Goal: Information Seeking & Learning: Learn about a topic

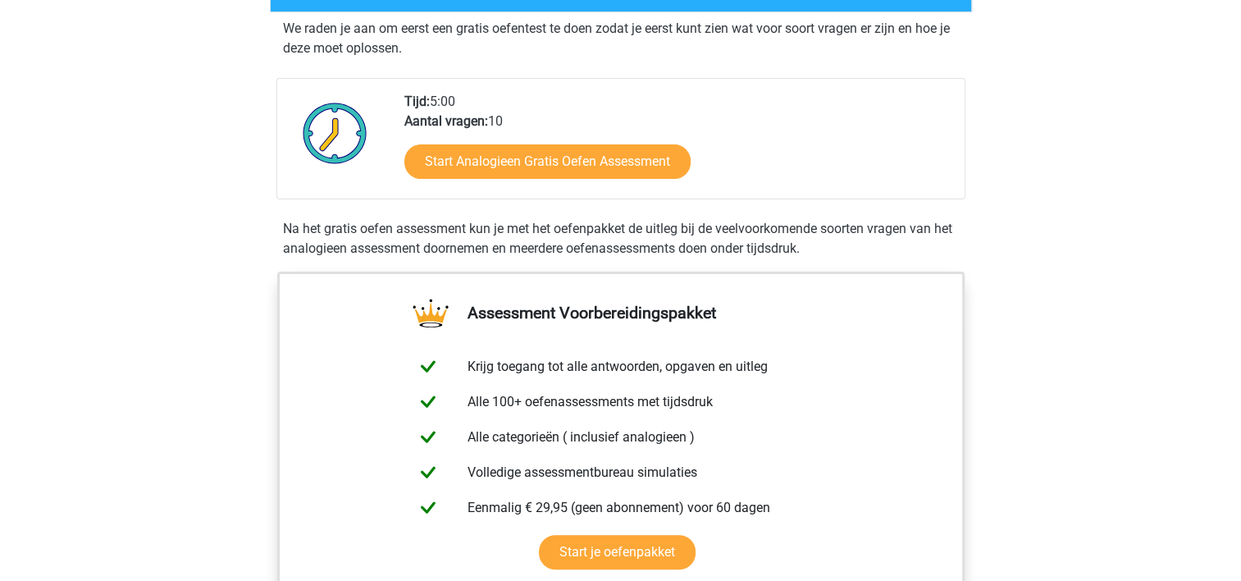
scroll to position [328, 0]
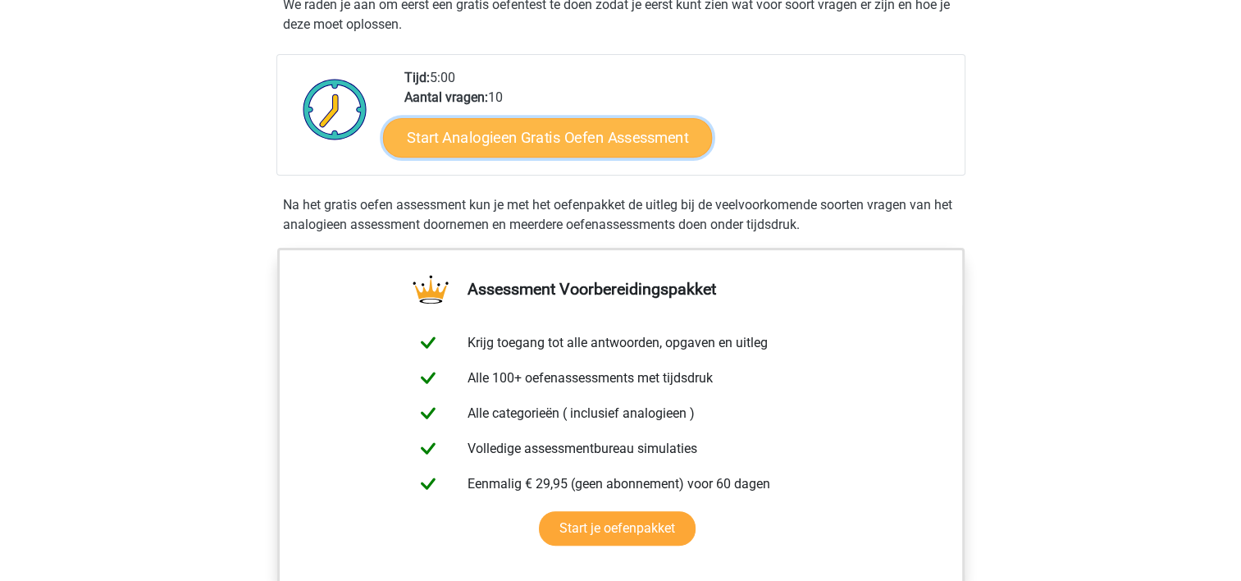
click at [477, 142] on link "Start Analogieen Gratis Oefen Assessment" at bounding box center [547, 136] width 329 height 39
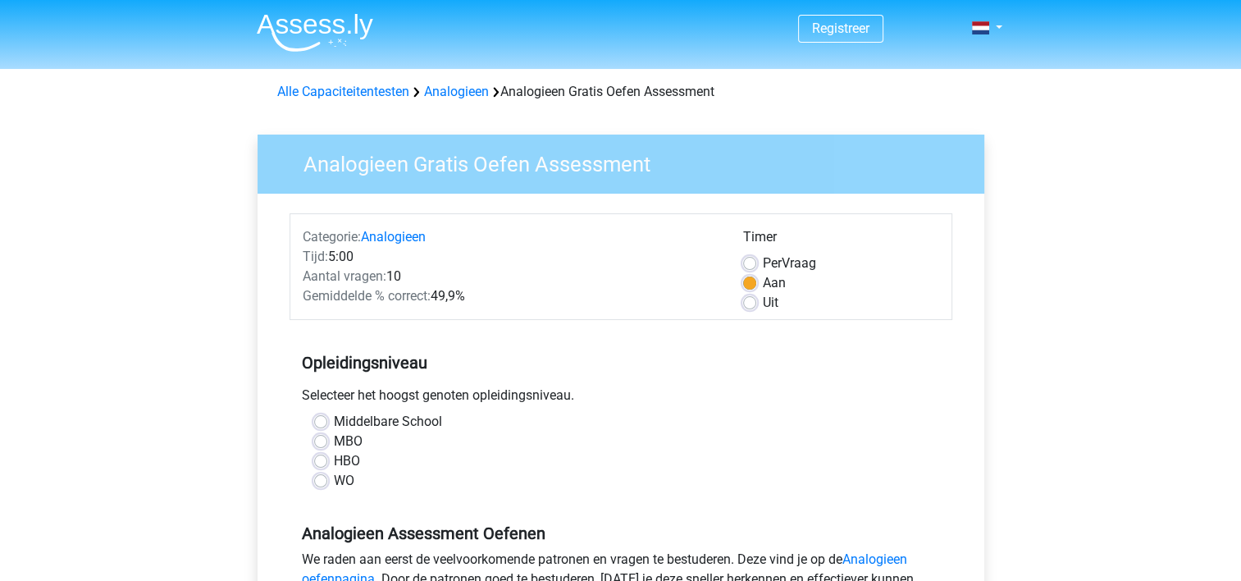
click at [330, 485] on div "WO" at bounding box center [620, 481] width 613 height 20
click at [334, 484] on label "WO" at bounding box center [344, 481] width 20 height 20
click at [325, 484] on input "WO" at bounding box center [320, 479] width 13 height 16
radio input "true"
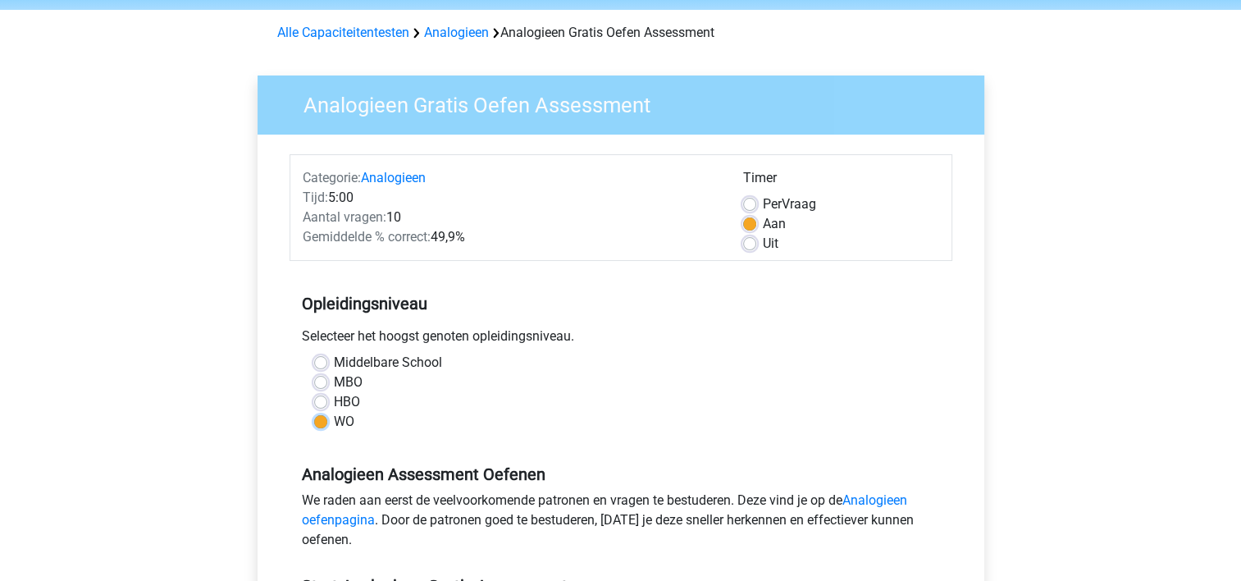
scroll to position [246, 0]
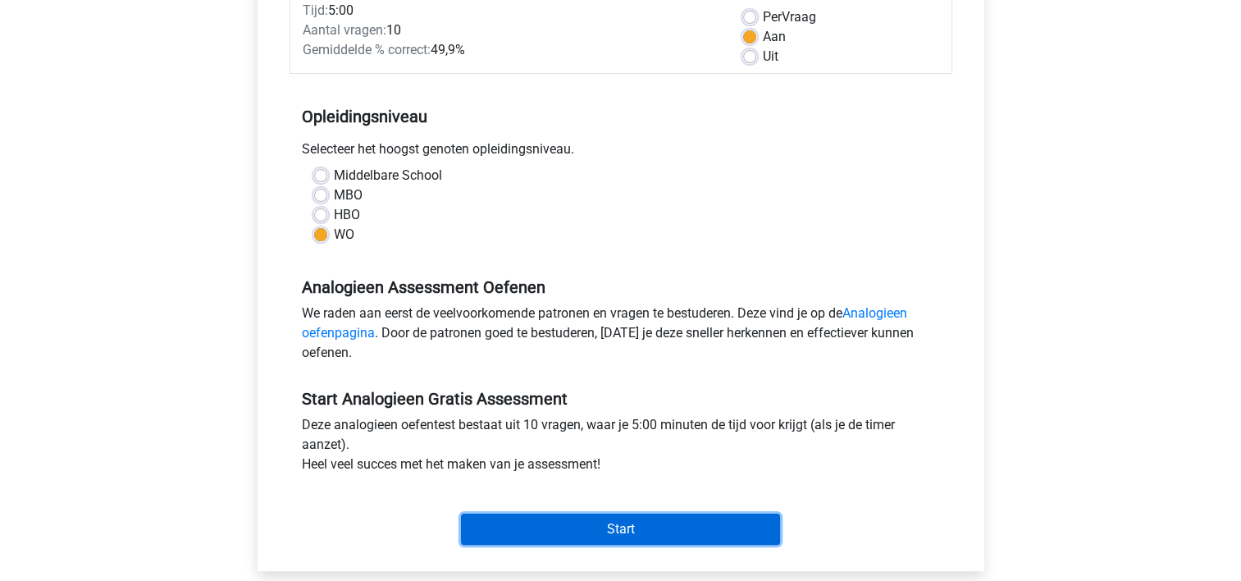
click at [558, 523] on input "Start" at bounding box center [620, 528] width 319 height 31
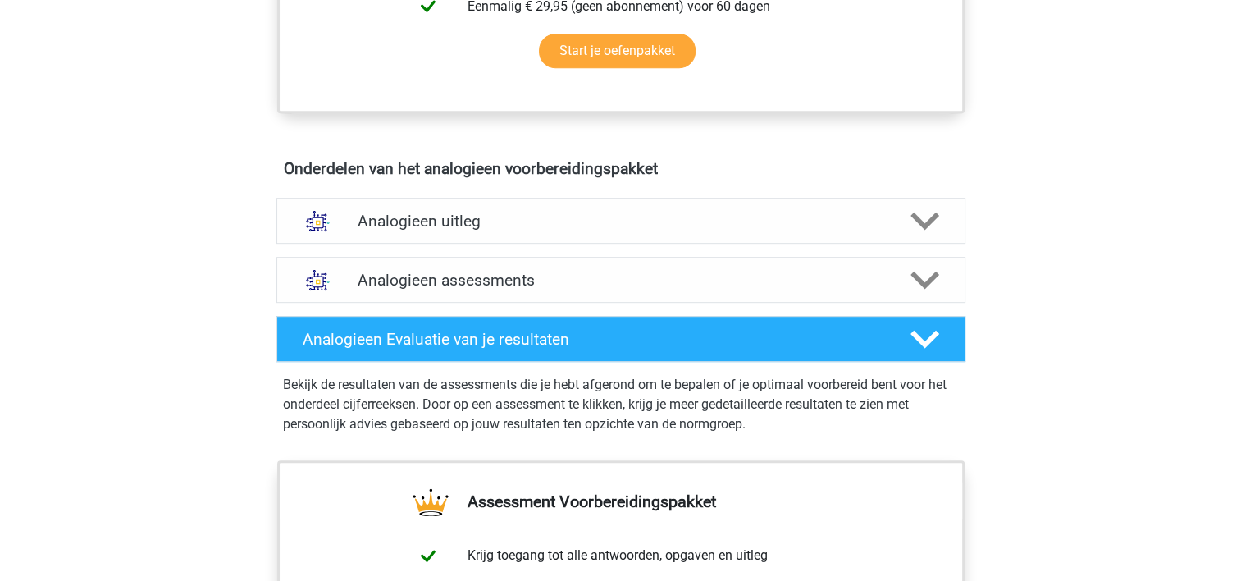
scroll to position [902, 0]
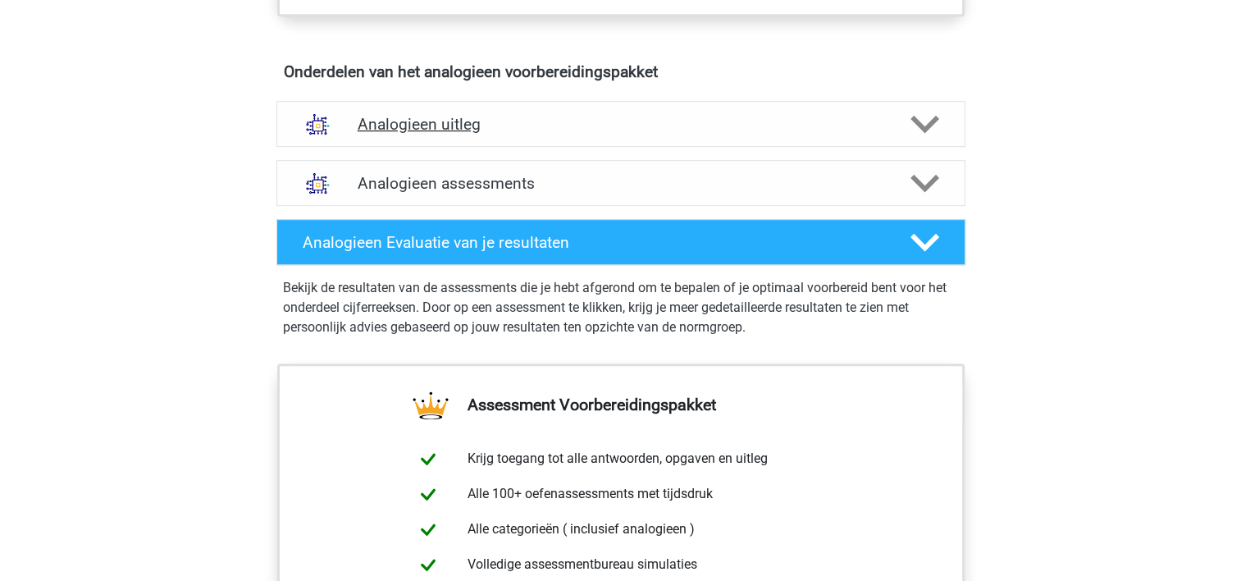
click at [915, 123] on icon at bounding box center [924, 124] width 29 height 29
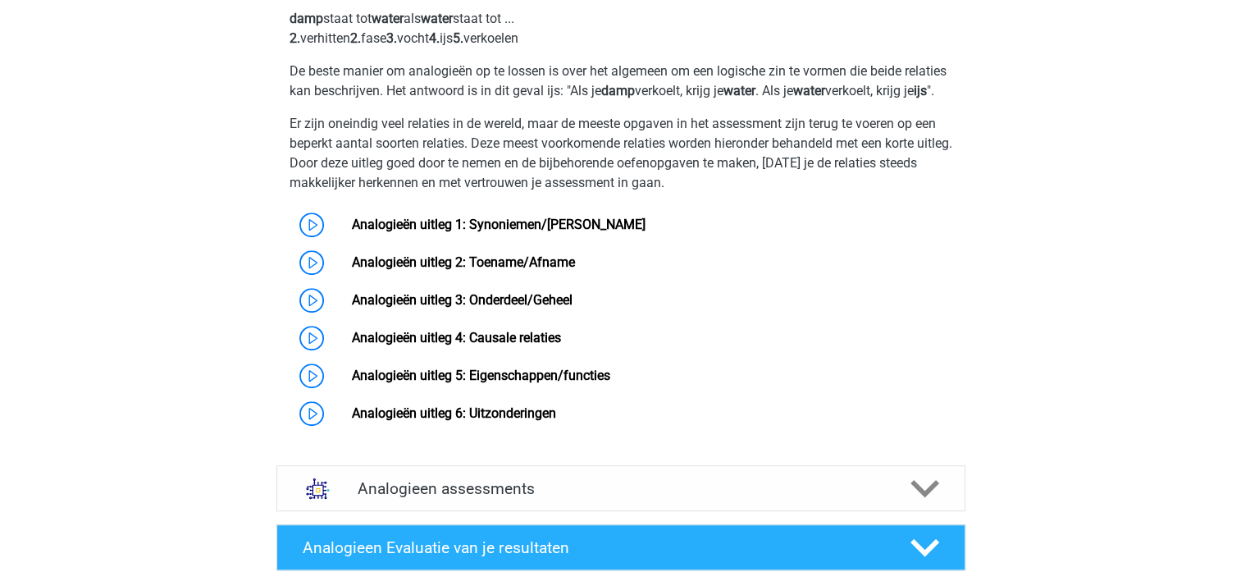
scroll to position [1148, 0]
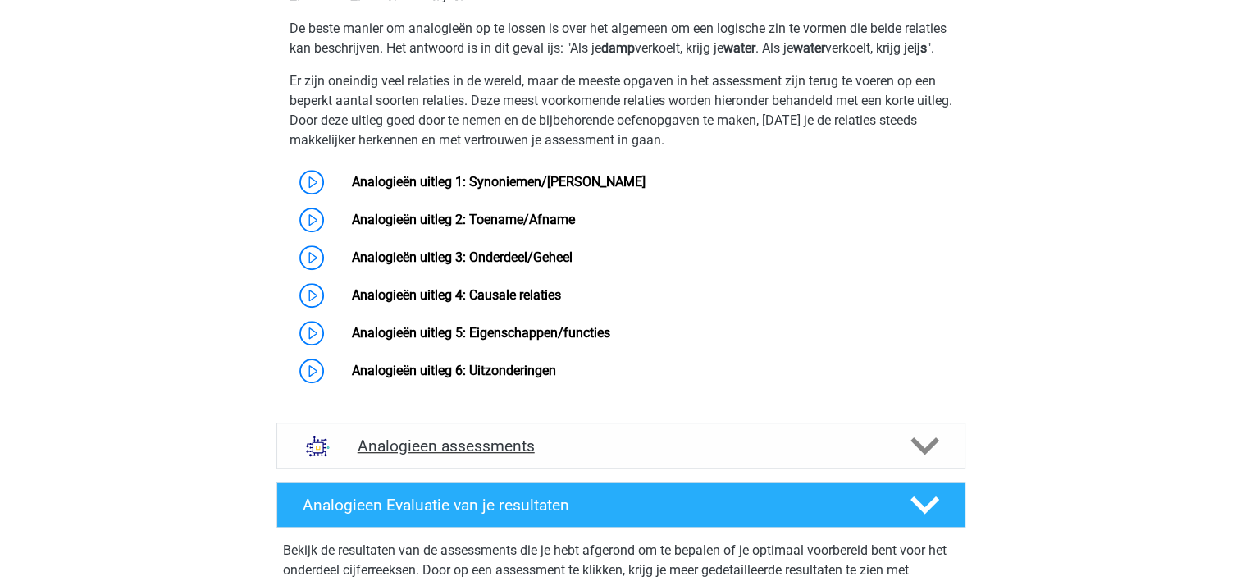
click at [918, 455] on icon at bounding box center [924, 445] width 29 height 29
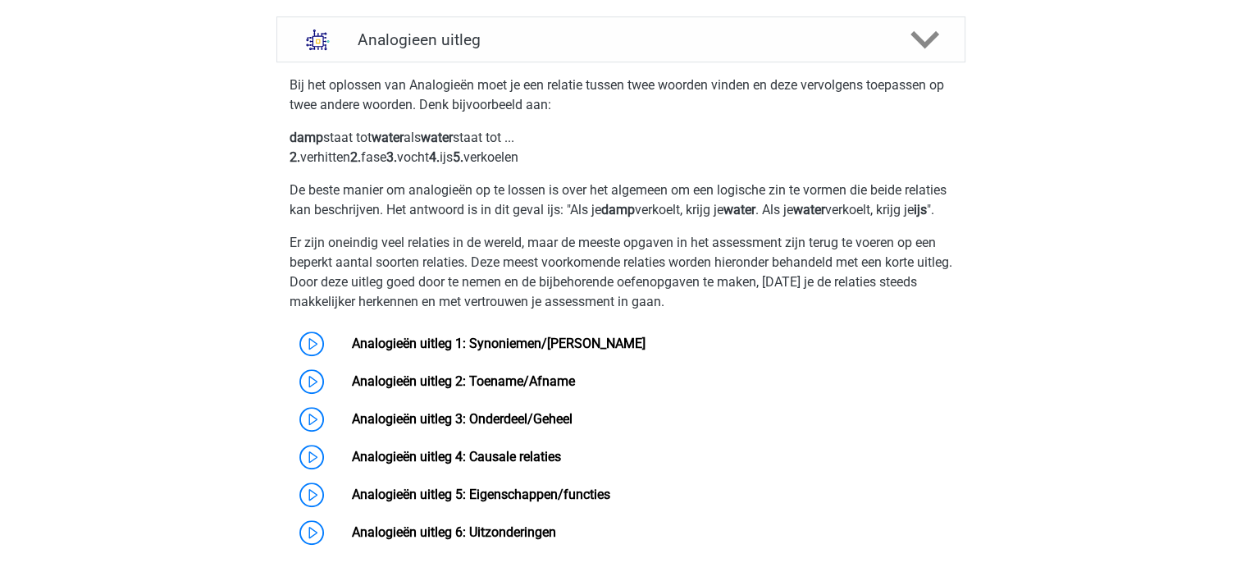
scroll to position [902, 0]
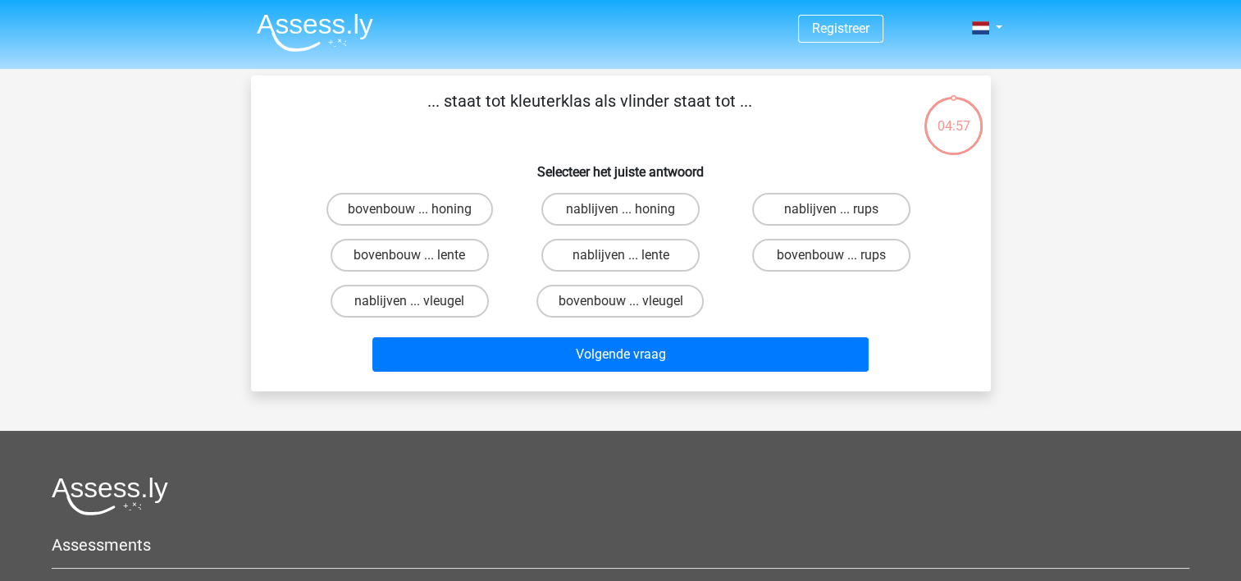
click at [957, 189] on div "bovenbouw ... honing nablijven ... honing nablijven ... rups bovenbouw ... lent…" at bounding box center [620, 255] width 687 height 138
click at [771, 260] on label "bovenbouw ... rups" at bounding box center [831, 255] width 158 height 33
click at [831, 260] on input "bovenbouw ... rups" at bounding box center [836, 260] width 11 height 11
radio input "true"
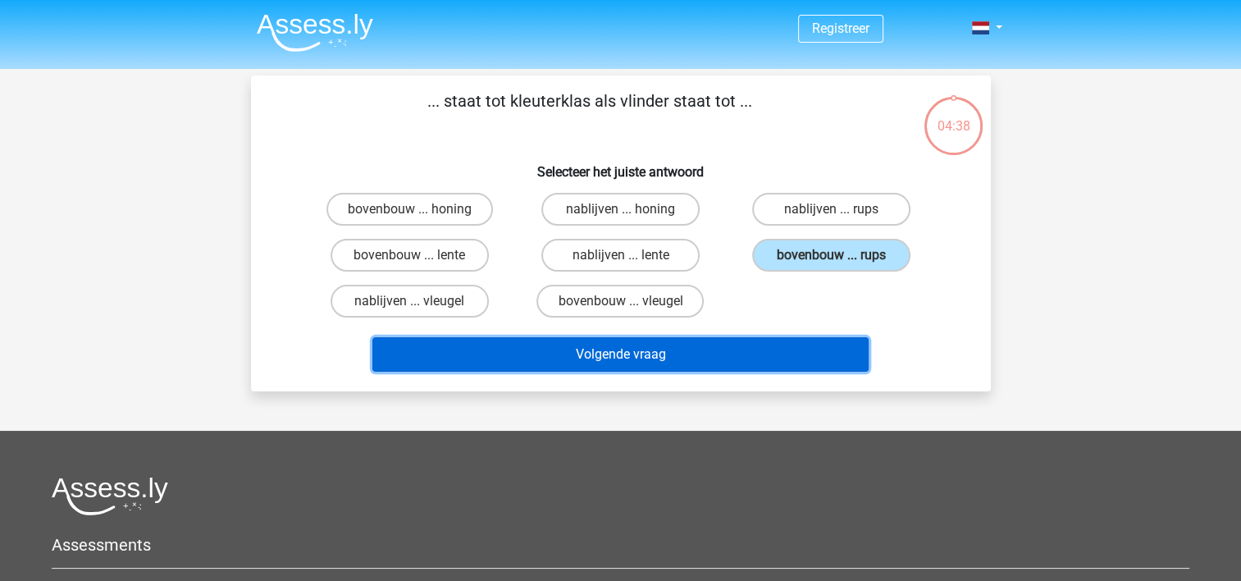
click at [726, 350] on button "Volgende vraag" at bounding box center [620, 354] width 496 height 34
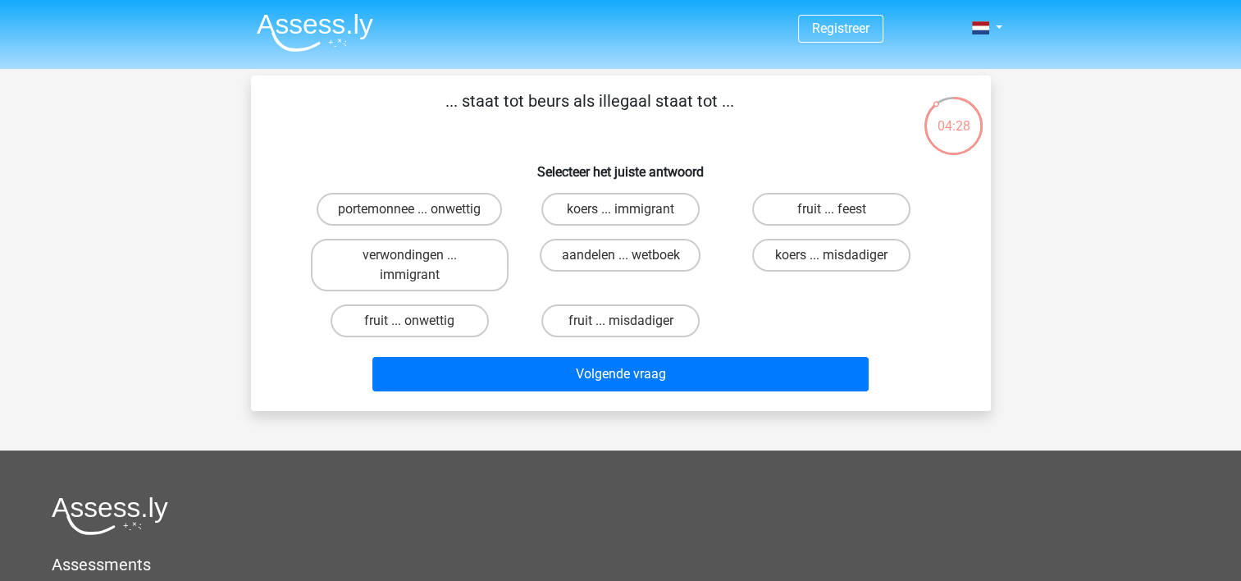
click at [718, 251] on div "aandelen ... wetboek" at bounding box center [621, 265] width 198 height 52
click at [470, 211] on label "portemonnee ... onwettig" at bounding box center [409, 209] width 185 height 33
click at [420, 211] on input "portemonnee ... onwettig" at bounding box center [414, 214] width 11 height 11
radio input "true"
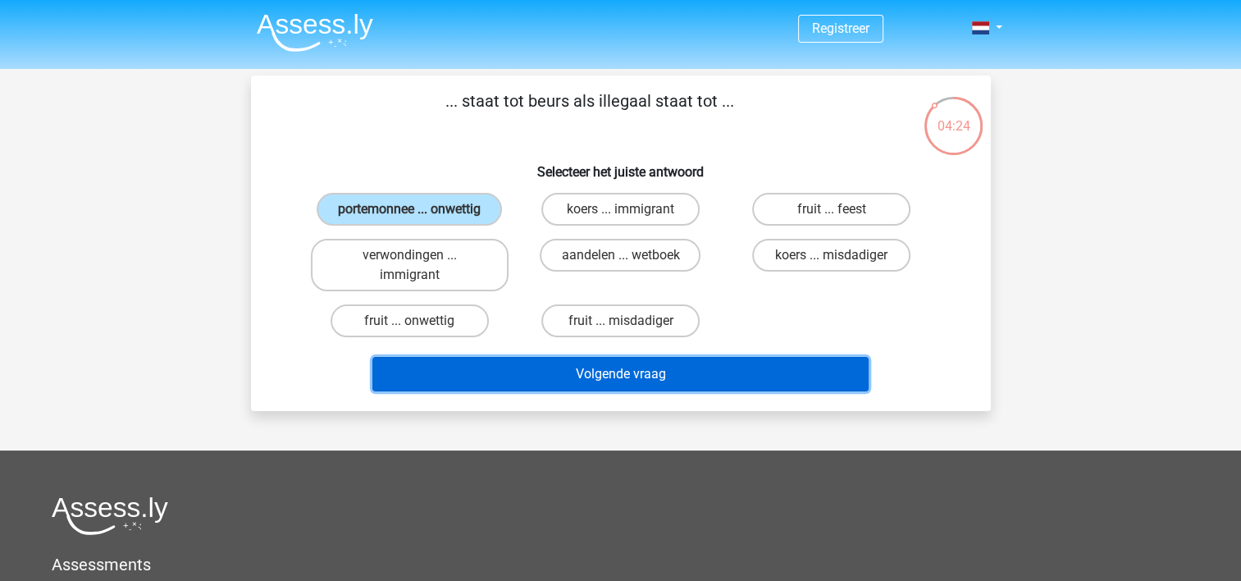
click at [678, 380] on button "Volgende vraag" at bounding box center [620, 374] width 496 height 34
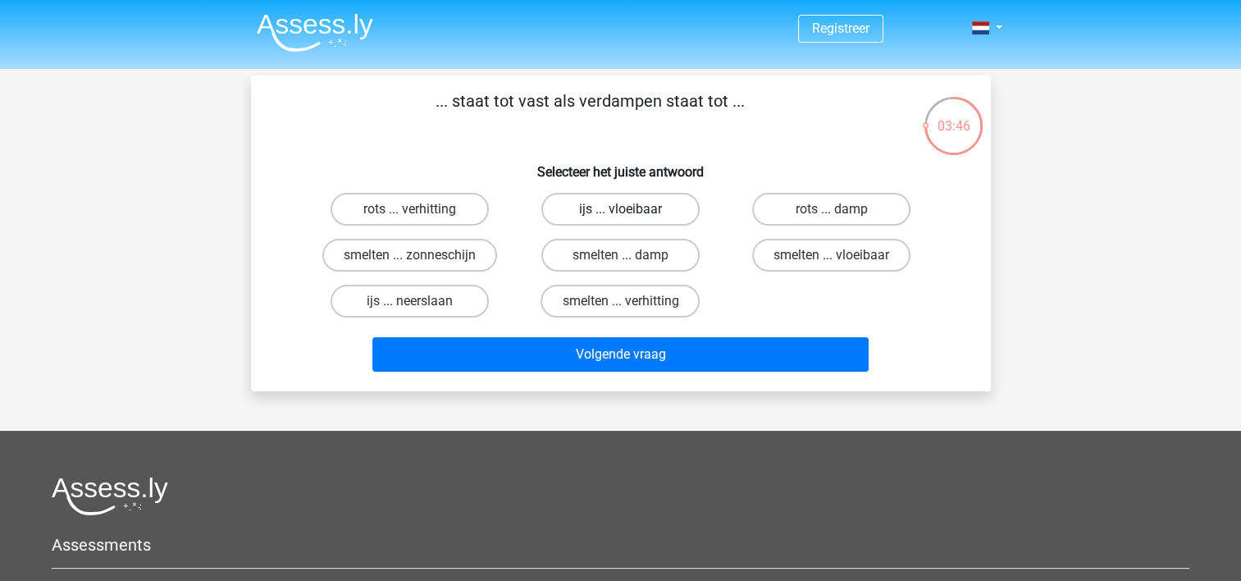
click at [661, 215] on label "ijs ... vloeibaar" at bounding box center [620, 209] width 158 height 33
click at [631, 215] on input "ijs ... vloeibaar" at bounding box center [625, 214] width 11 height 11
radio input "true"
click at [785, 216] on label "rots ... damp" at bounding box center [831, 209] width 158 height 33
click at [831, 216] on input "rots ... damp" at bounding box center [836, 214] width 11 height 11
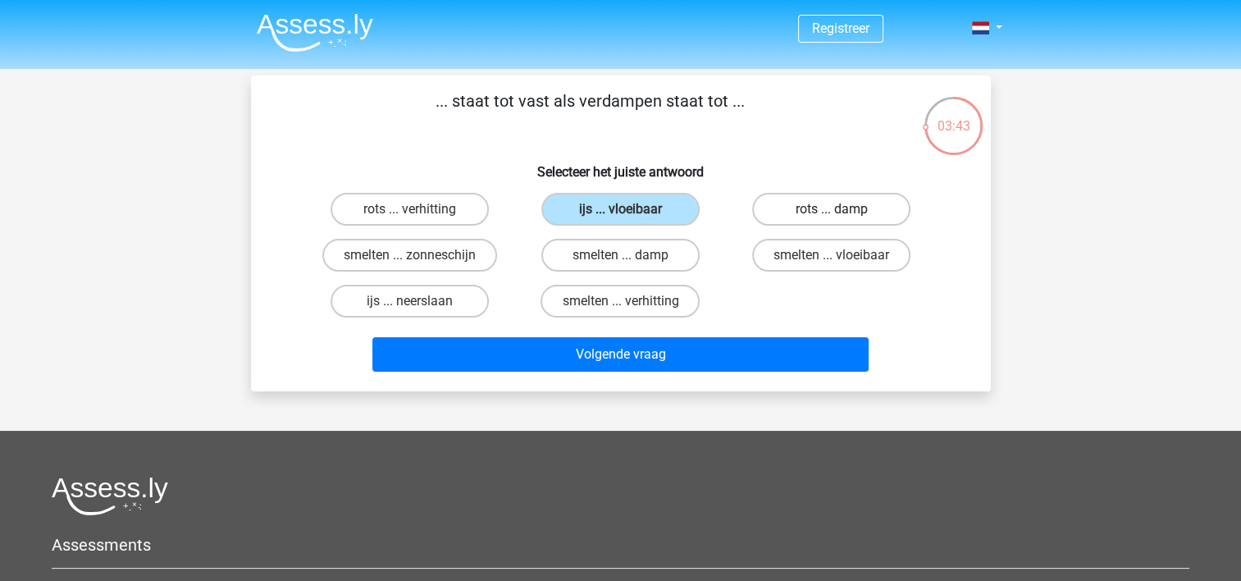
radio input "true"
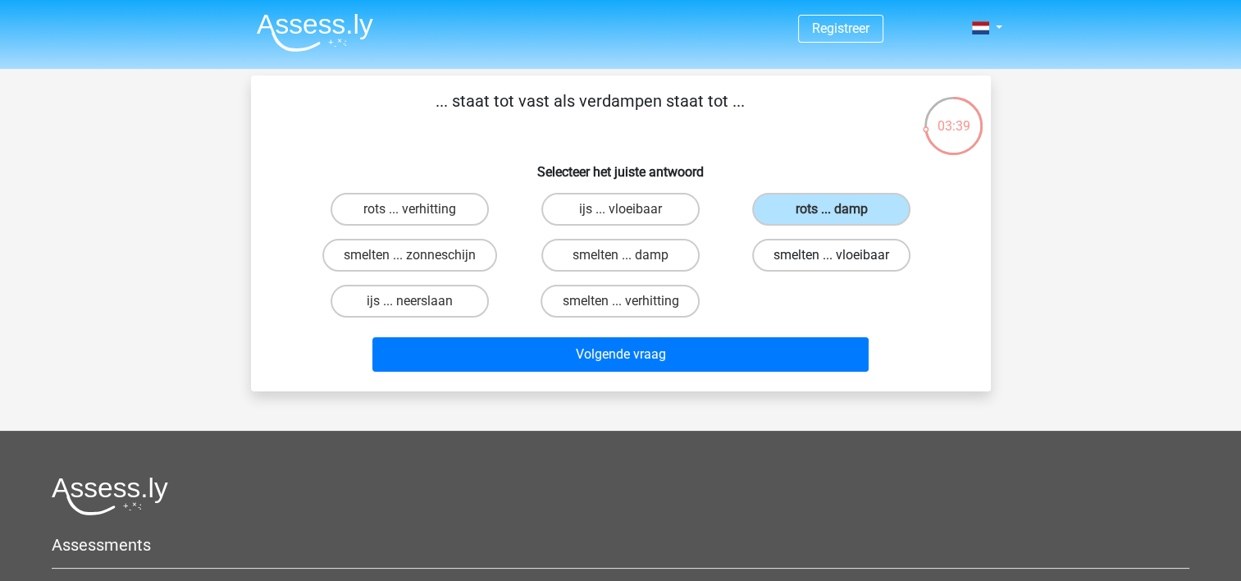
click at [788, 268] on label "smelten ... vloeibaar" at bounding box center [831, 255] width 158 height 33
click at [831, 266] on input "smelten ... vloeibaar" at bounding box center [836, 260] width 11 height 11
radio input "true"
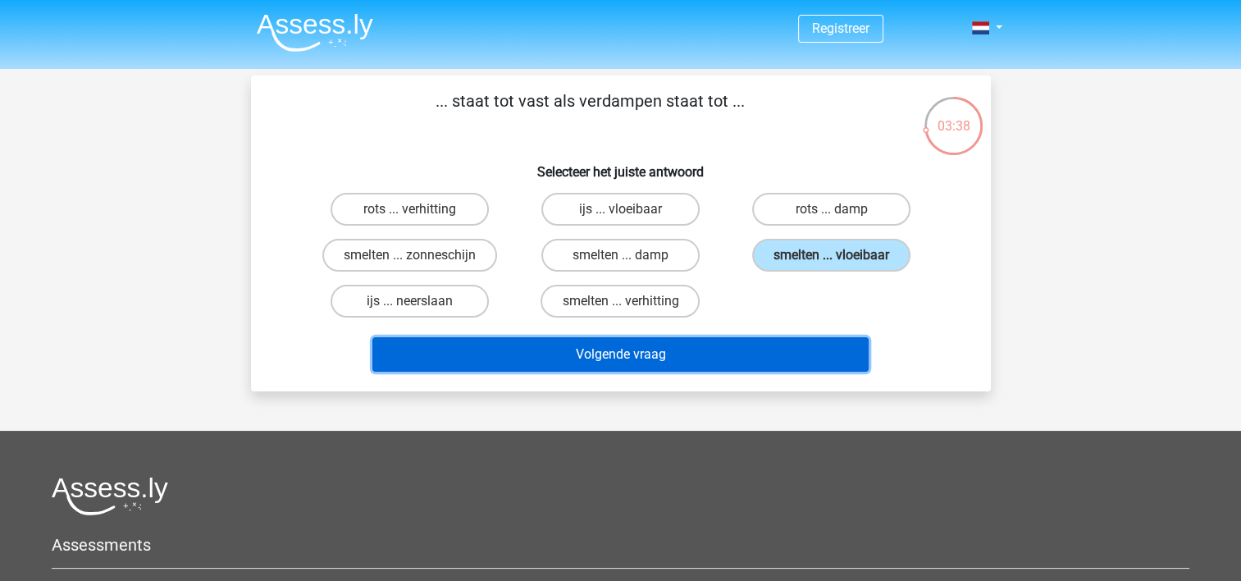
click at [745, 355] on button "Volgende vraag" at bounding box center [620, 354] width 496 height 34
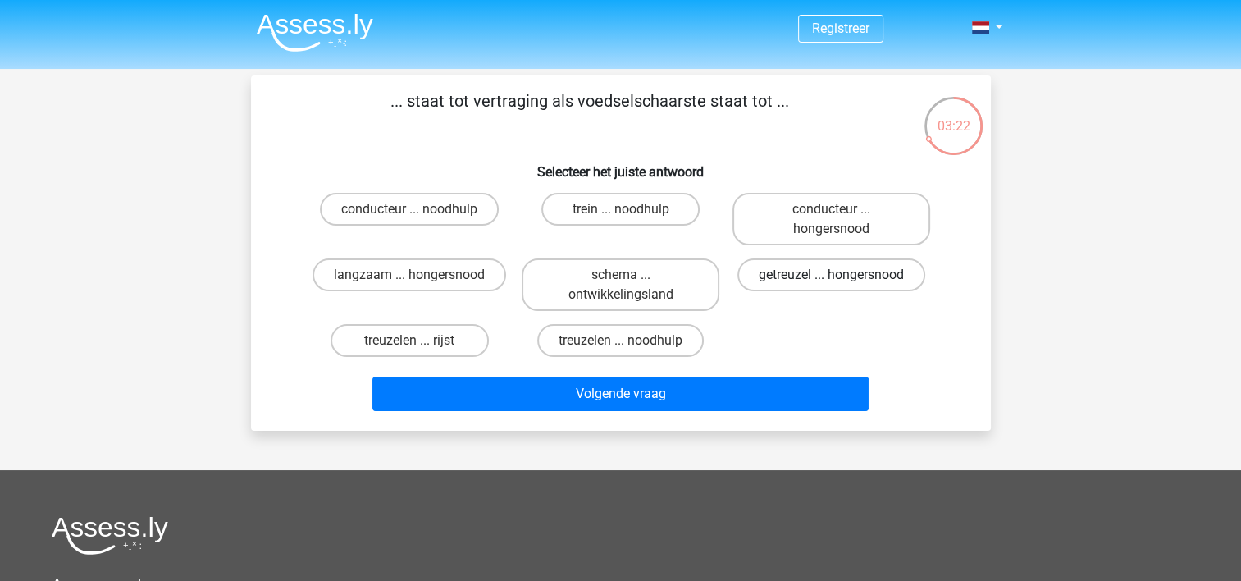
click at [804, 285] on label "getreuzel ... hongersnood" at bounding box center [831, 274] width 188 height 33
click at [831, 285] on input "getreuzel ... hongersnood" at bounding box center [836, 280] width 11 height 11
radio input "true"
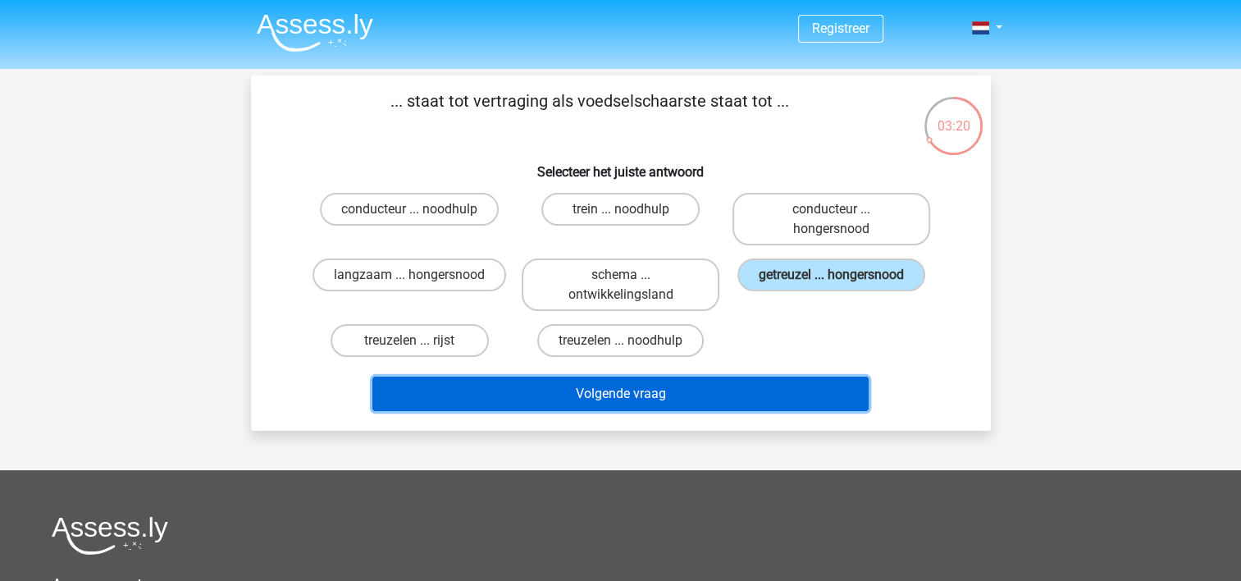
click at [724, 394] on button "Volgende vraag" at bounding box center [620, 393] width 496 height 34
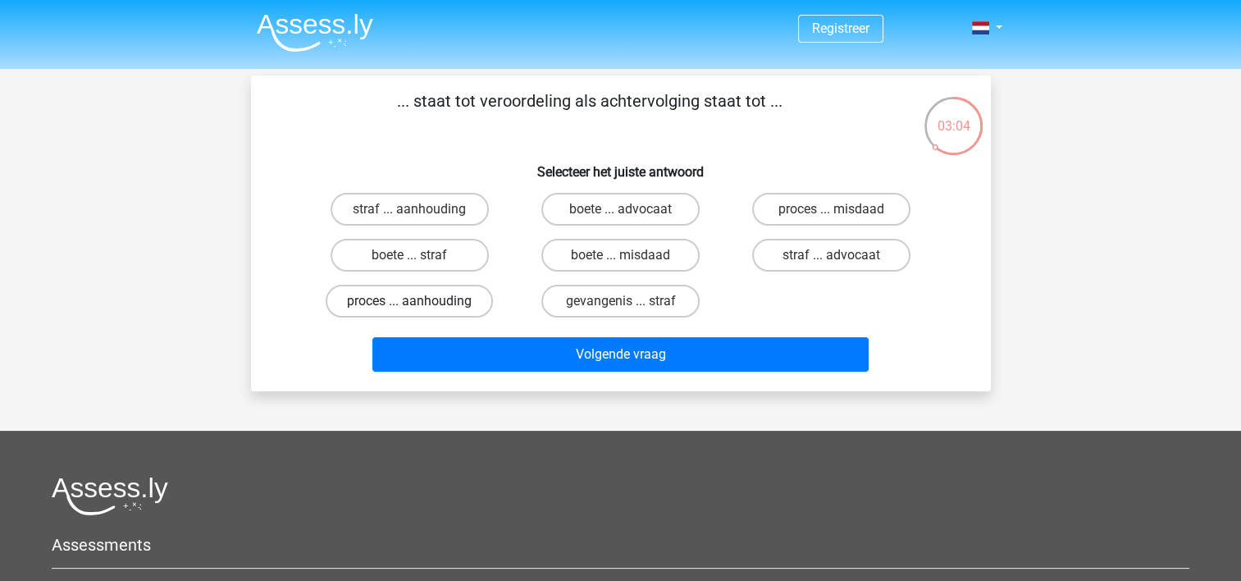
click at [476, 300] on label "proces ... aanhouding" at bounding box center [409, 301] width 167 height 33
click at [420, 301] on input "proces ... aanhouding" at bounding box center [414, 306] width 11 height 11
radio input "true"
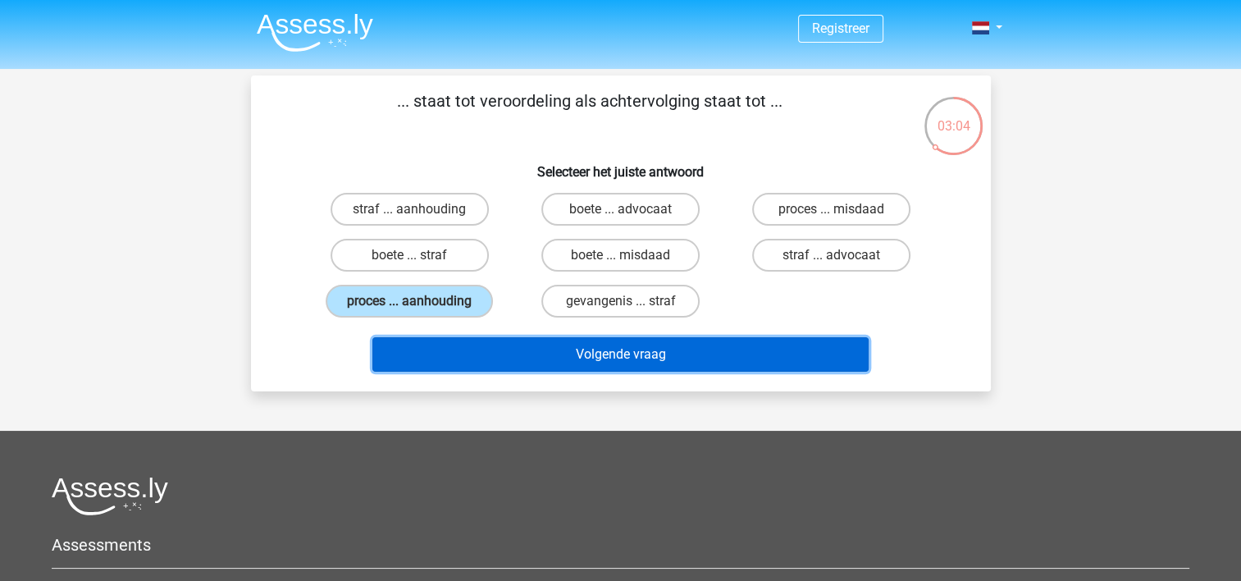
click at [577, 350] on button "Volgende vraag" at bounding box center [620, 354] width 496 height 34
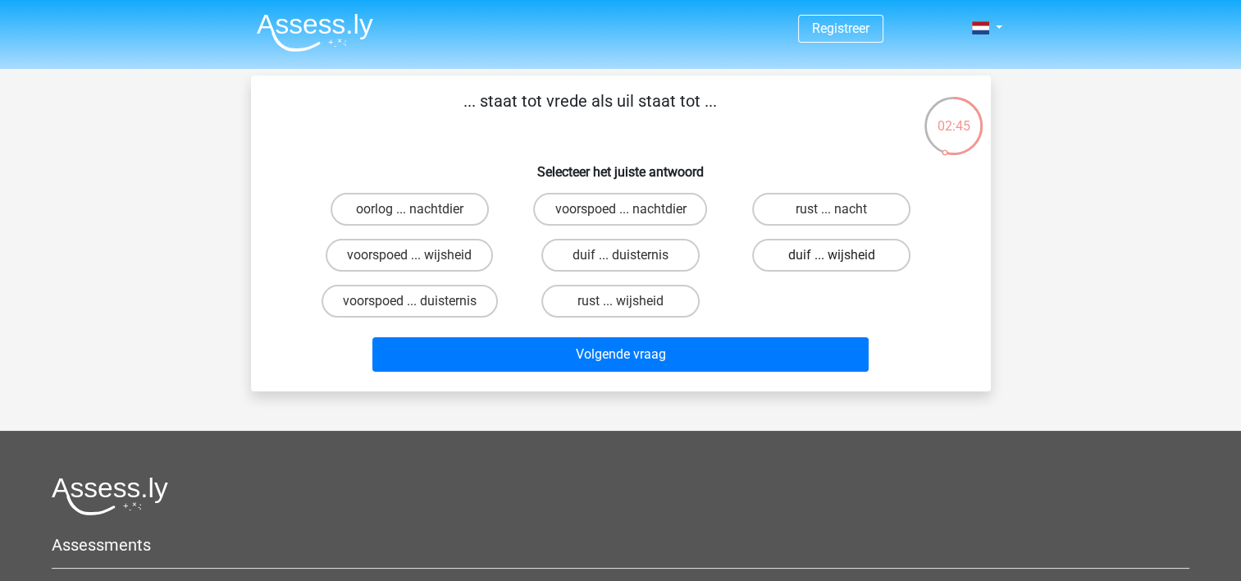
click at [838, 248] on label "duif ... wijsheid" at bounding box center [831, 255] width 158 height 33
click at [838, 255] on input "duif ... wijsheid" at bounding box center [836, 260] width 11 height 11
radio input "true"
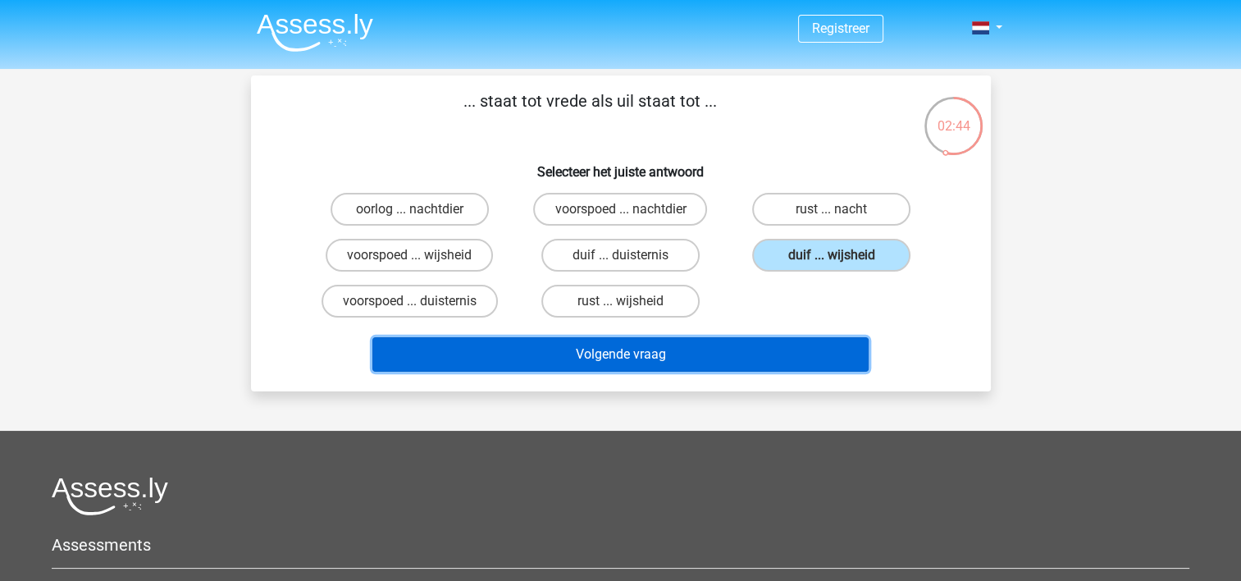
click at [782, 355] on button "Volgende vraag" at bounding box center [620, 354] width 496 height 34
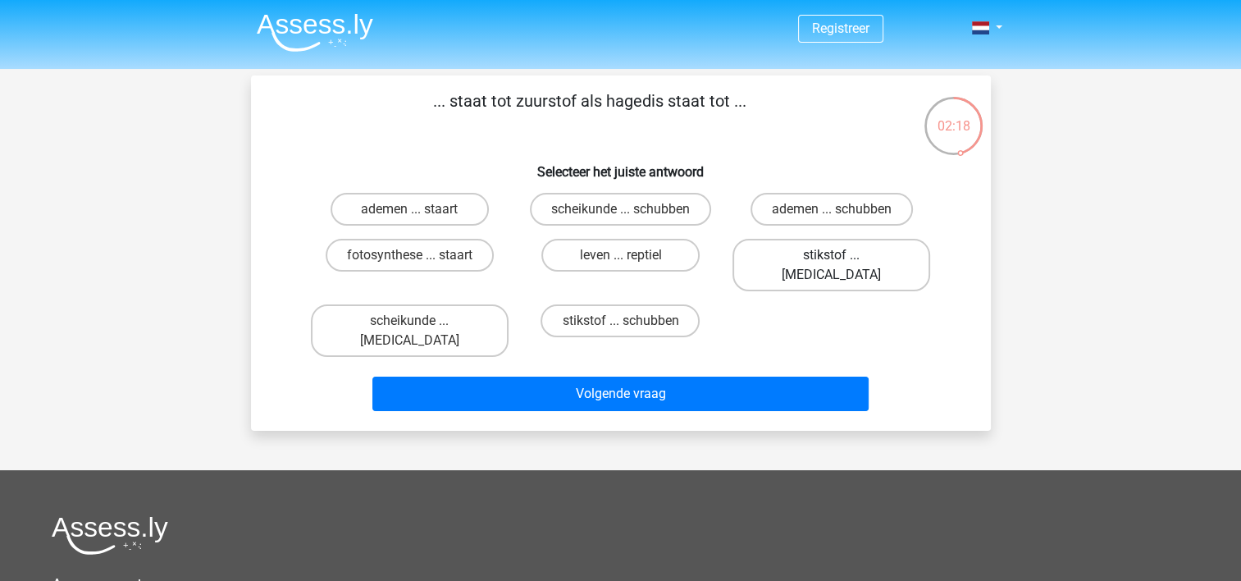
click at [869, 262] on label "stikstof ... krokodil" at bounding box center [831, 265] width 198 height 52
click at [842, 262] on input "stikstof ... krokodil" at bounding box center [836, 260] width 11 height 11
radio input "true"
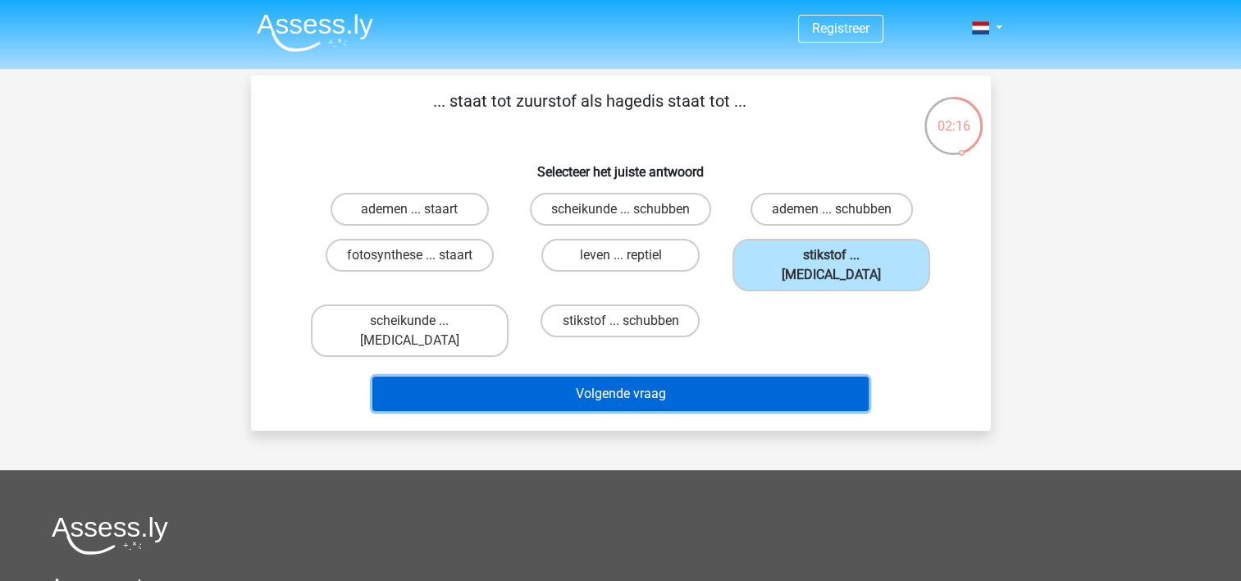
click at [731, 376] on button "Volgende vraag" at bounding box center [620, 393] width 496 height 34
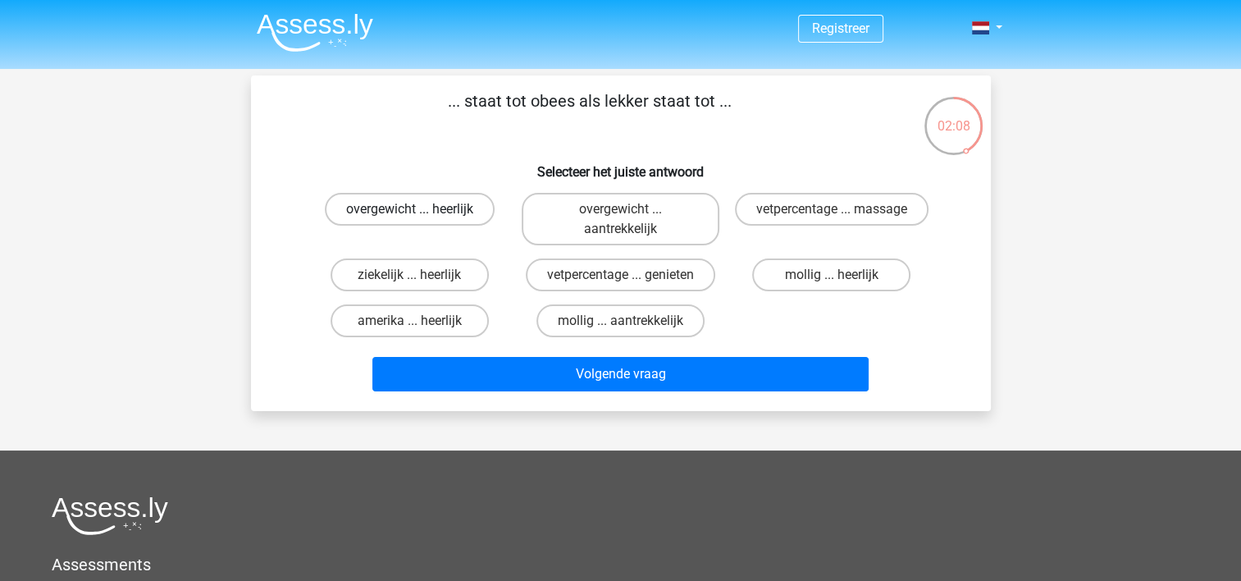
click at [446, 219] on label "overgewicht ... heerlijk" at bounding box center [410, 209] width 170 height 33
click at [420, 219] on input "overgewicht ... heerlijk" at bounding box center [414, 214] width 11 height 11
radio input "true"
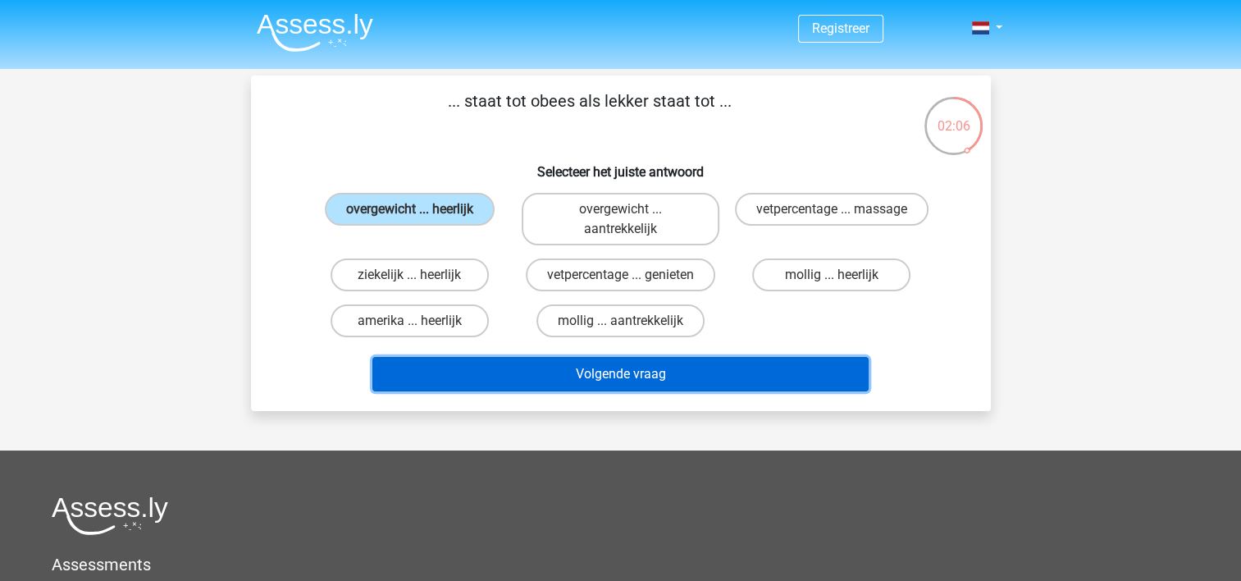
click at [685, 361] on button "Volgende vraag" at bounding box center [620, 374] width 496 height 34
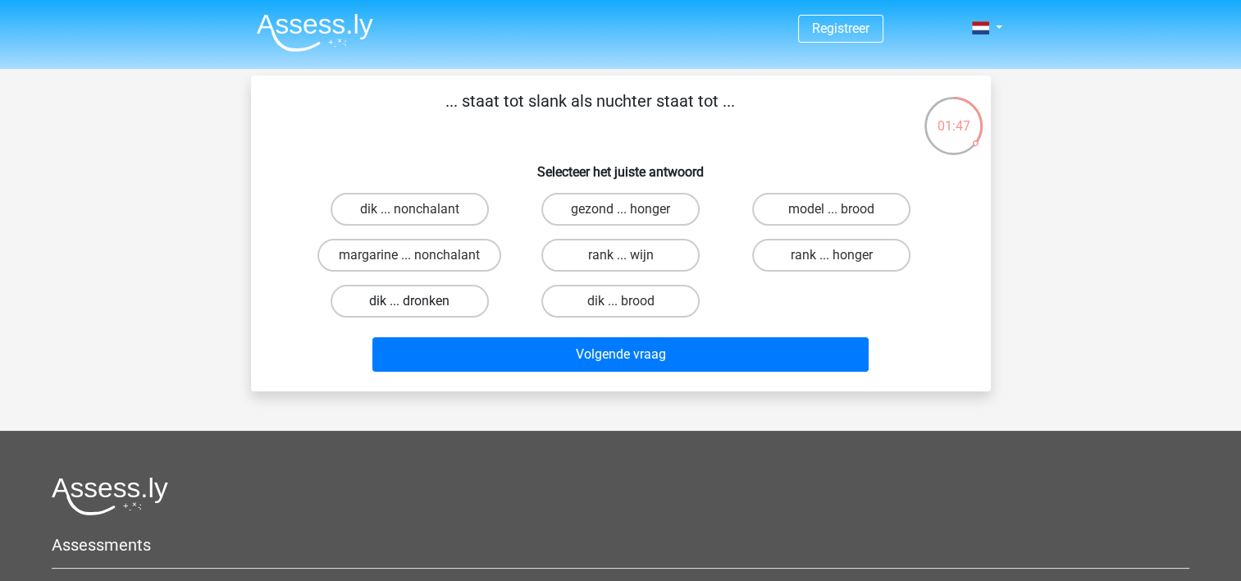
click at [457, 311] on label "dik ... dronken" at bounding box center [409, 301] width 158 height 33
click at [420, 311] on input "dik ... dronken" at bounding box center [414, 306] width 11 height 11
radio input "true"
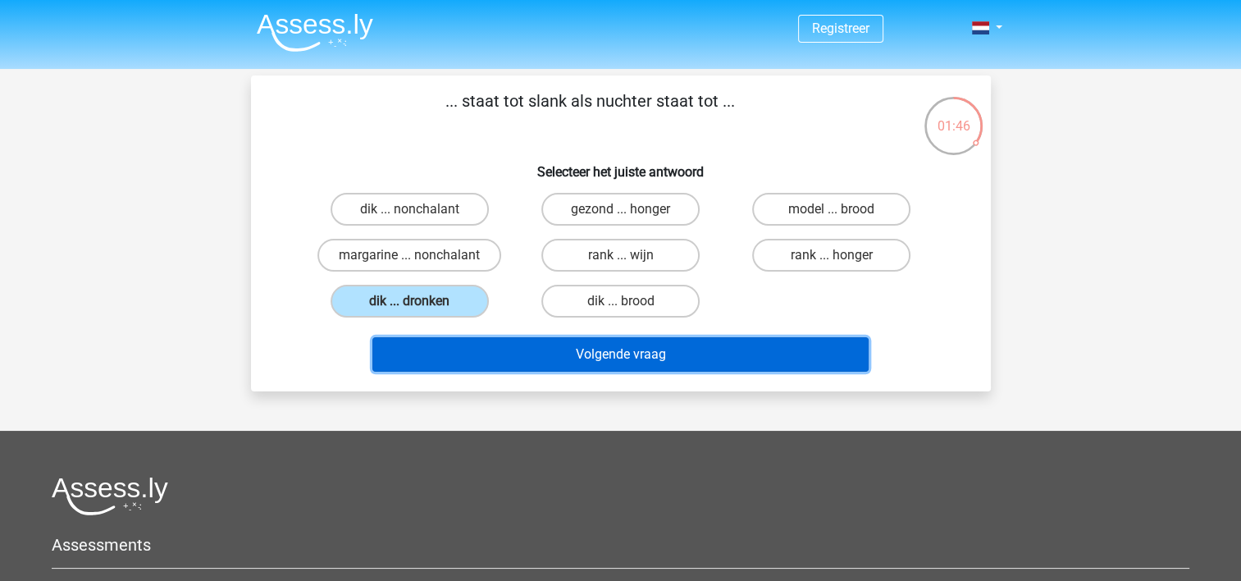
click at [612, 358] on button "Volgende vraag" at bounding box center [620, 354] width 496 height 34
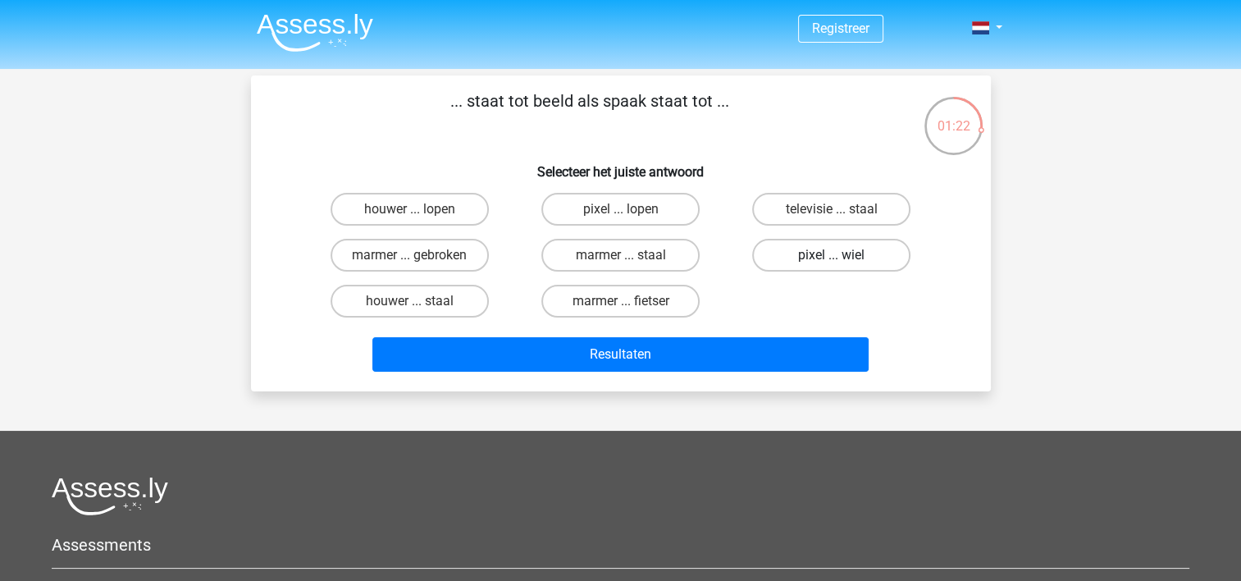
click at [822, 262] on label "pixel ... wiel" at bounding box center [831, 255] width 158 height 33
click at [831, 262] on input "pixel ... wiel" at bounding box center [836, 260] width 11 height 11
radio input "true"
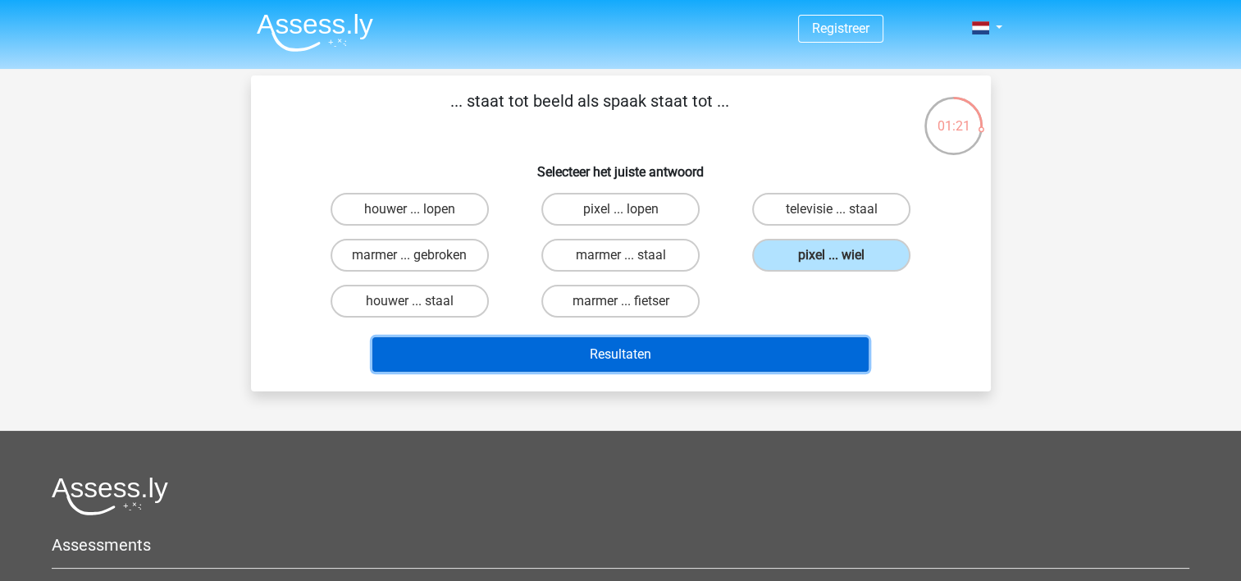
click at [563, 367] on button "Resultaten" at bounding box center [620, 354] width 496 height 34
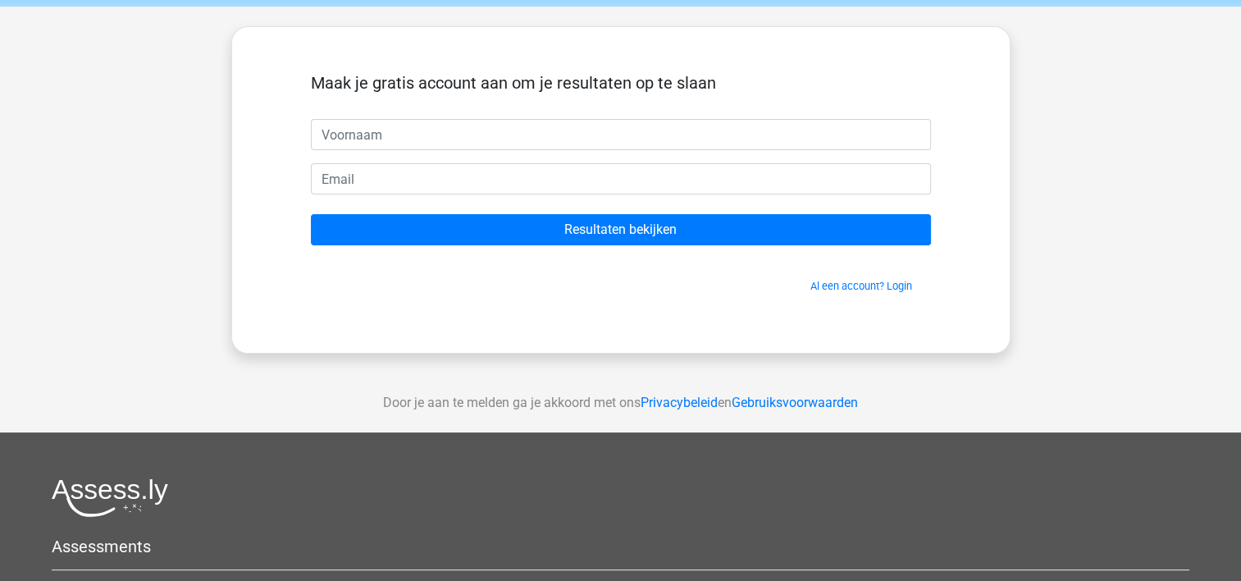
scroll to position [164, 0]
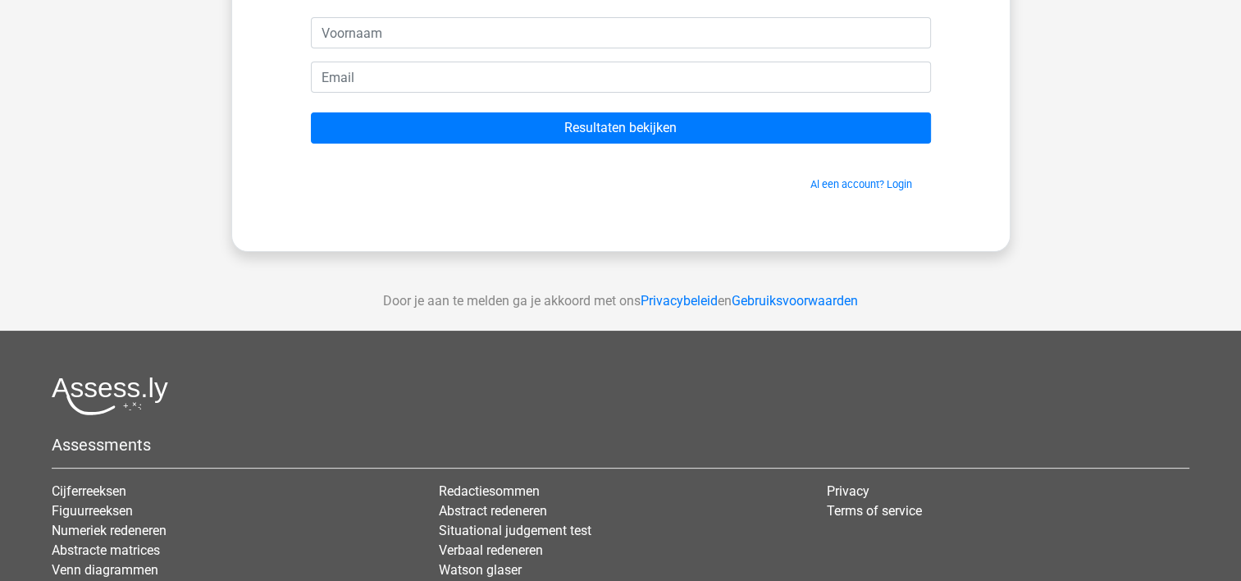
click at [623, 29] on input "text" at bounding box center [621, 32] width 620 height 31
type input "T"
type input "Eva"
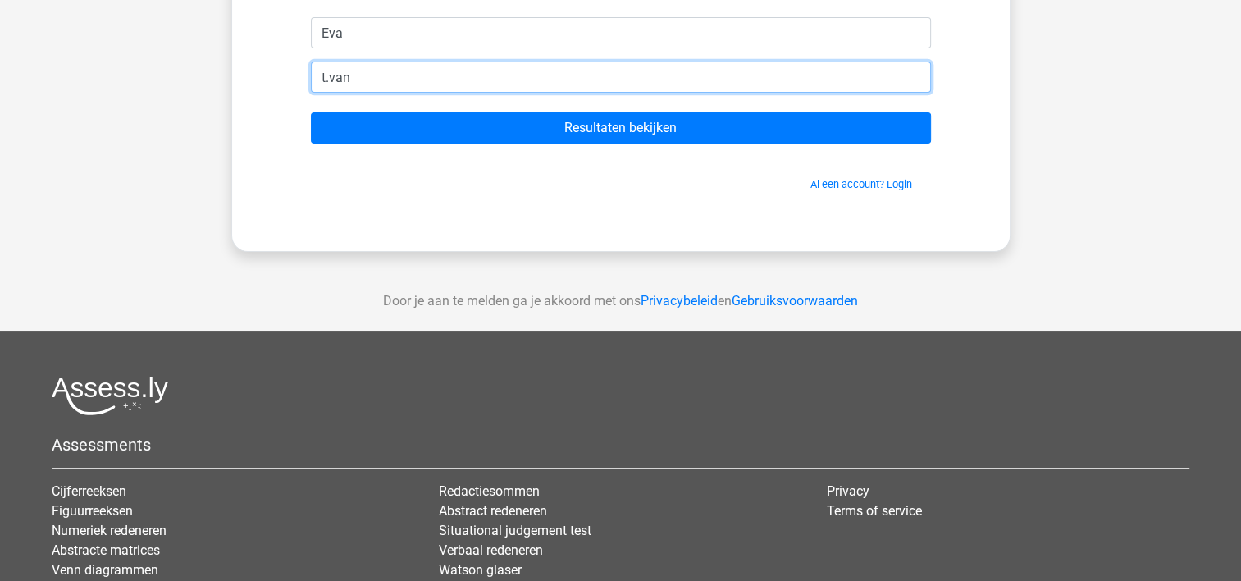
type input "t.vandenbroek@essb.eur.nl"
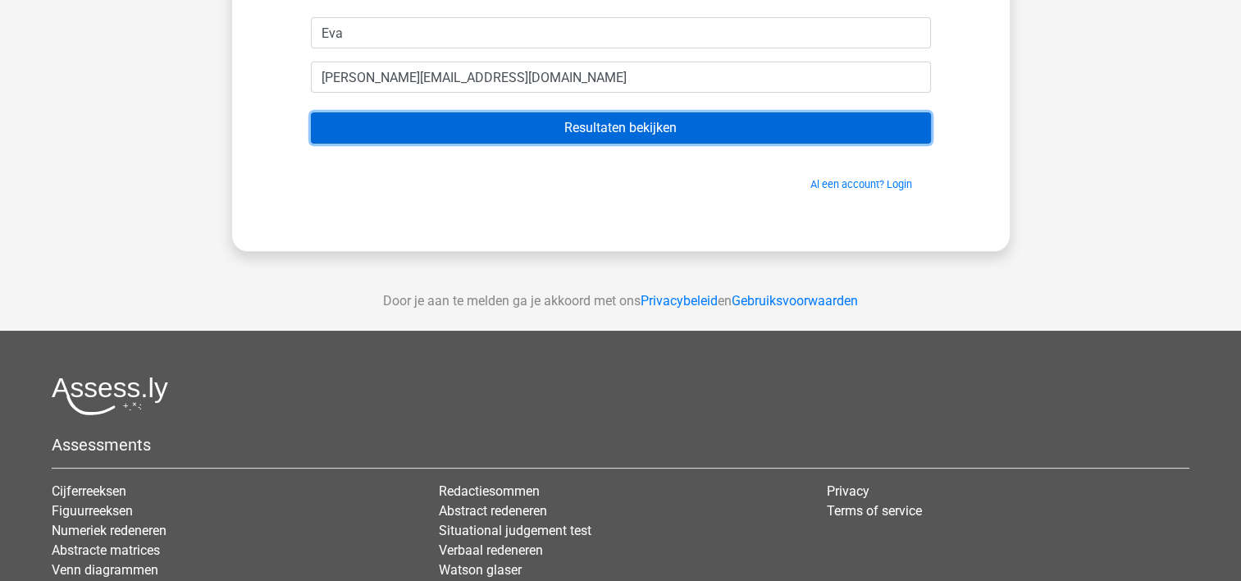
click at [590, 130] on input "Resultaten bekijken" at bounding box center [621, 127] width 620 height 31
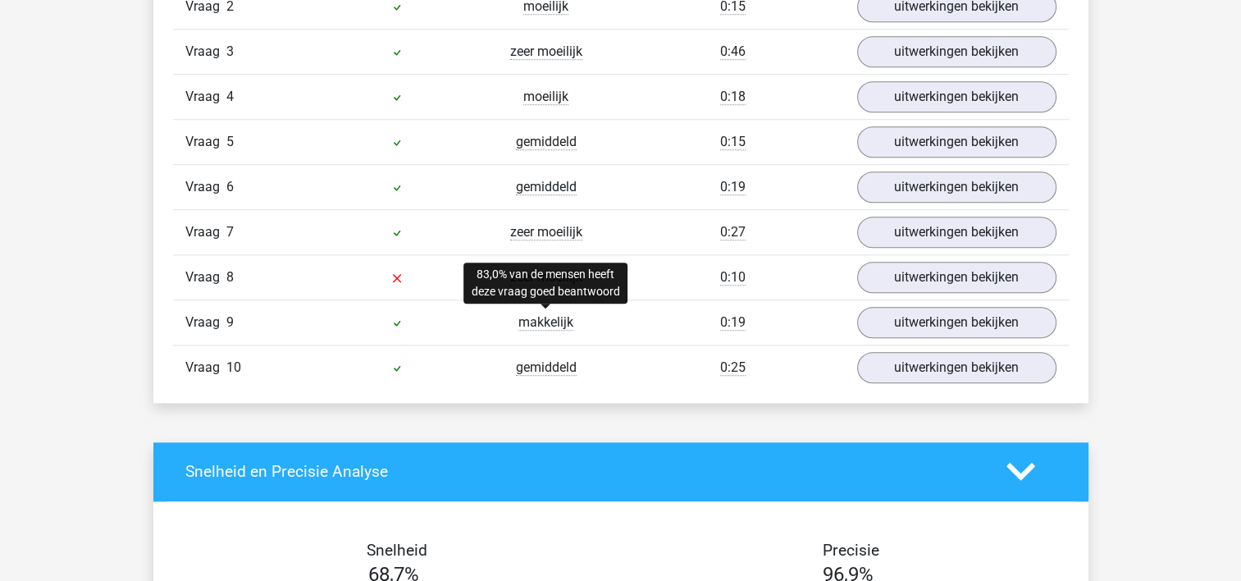
scroll to position [1558, 0]
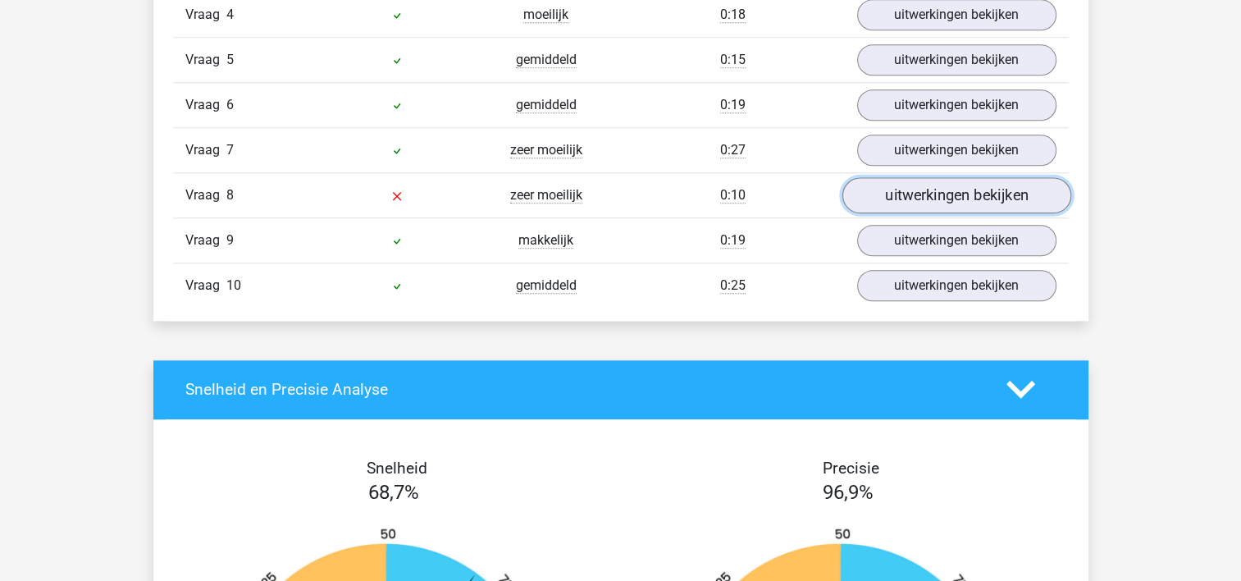
click at [900, 194] on link "uitwerkingen bekijken" at bounding box center [955, 195] width 229 height 36
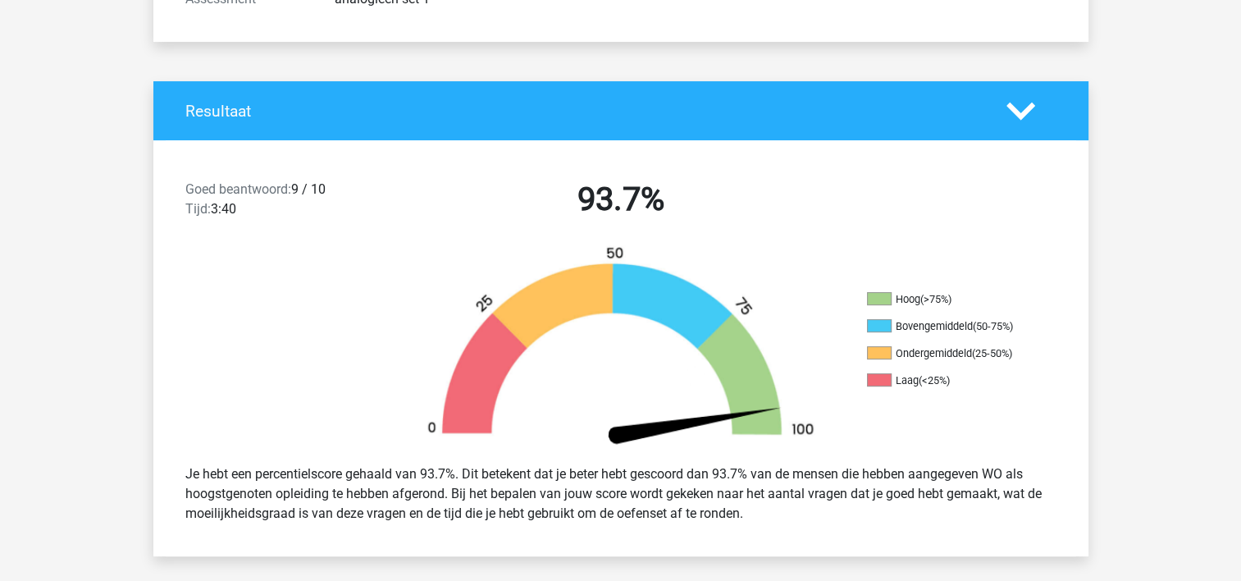
scroll to position [0, 0]
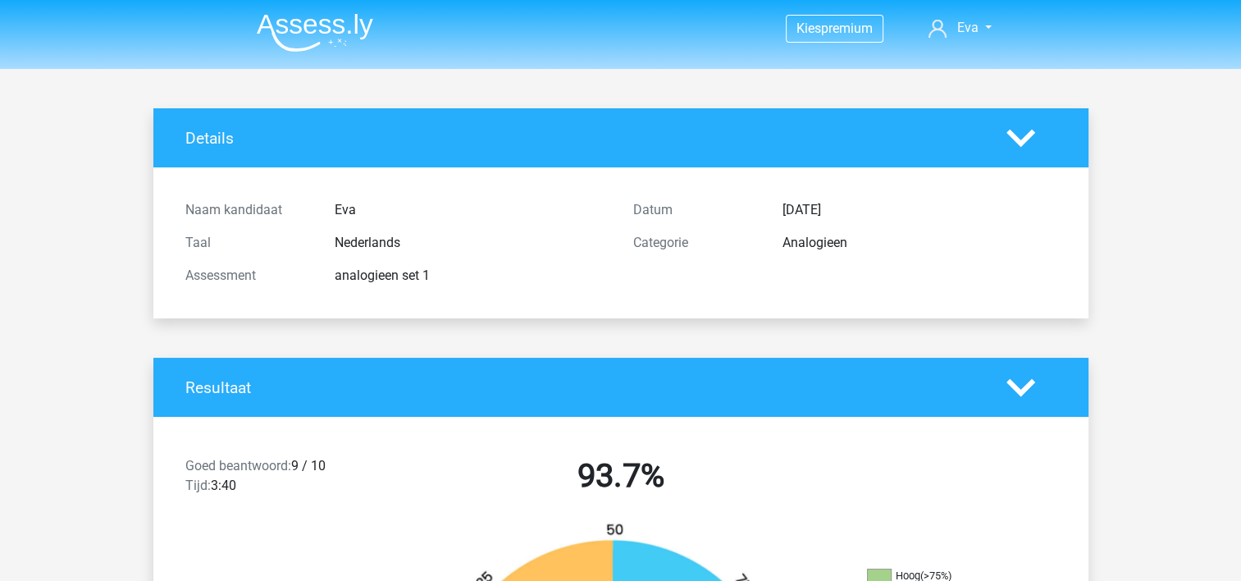
click at [304, 19] on img at bounding box center [315, 32] width 116 height 39
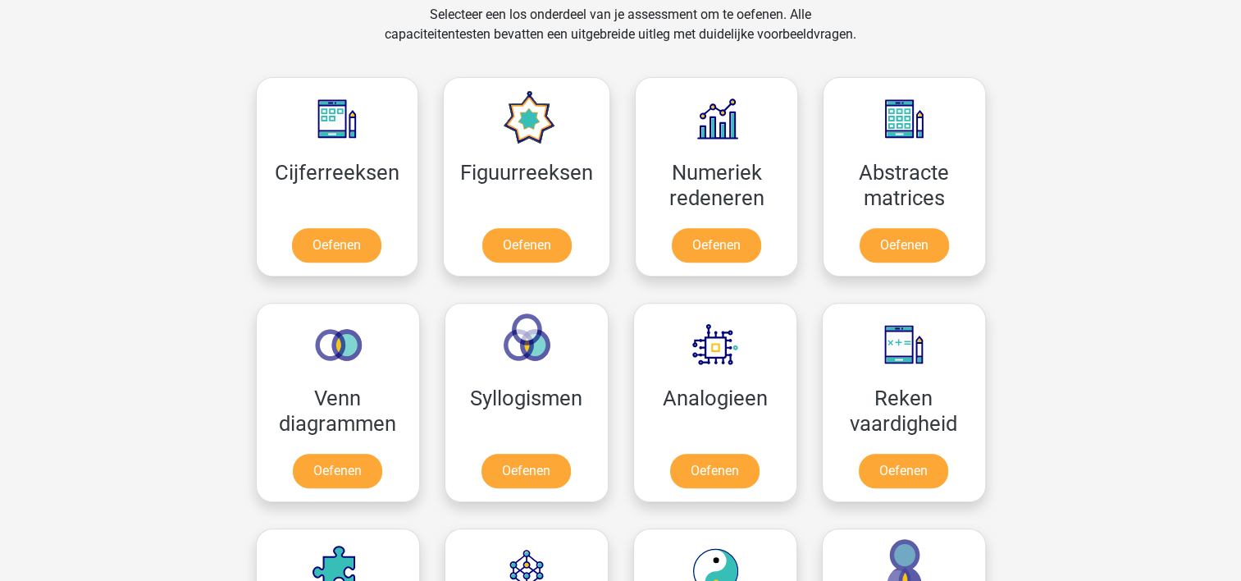
scroll to position [738, 0]
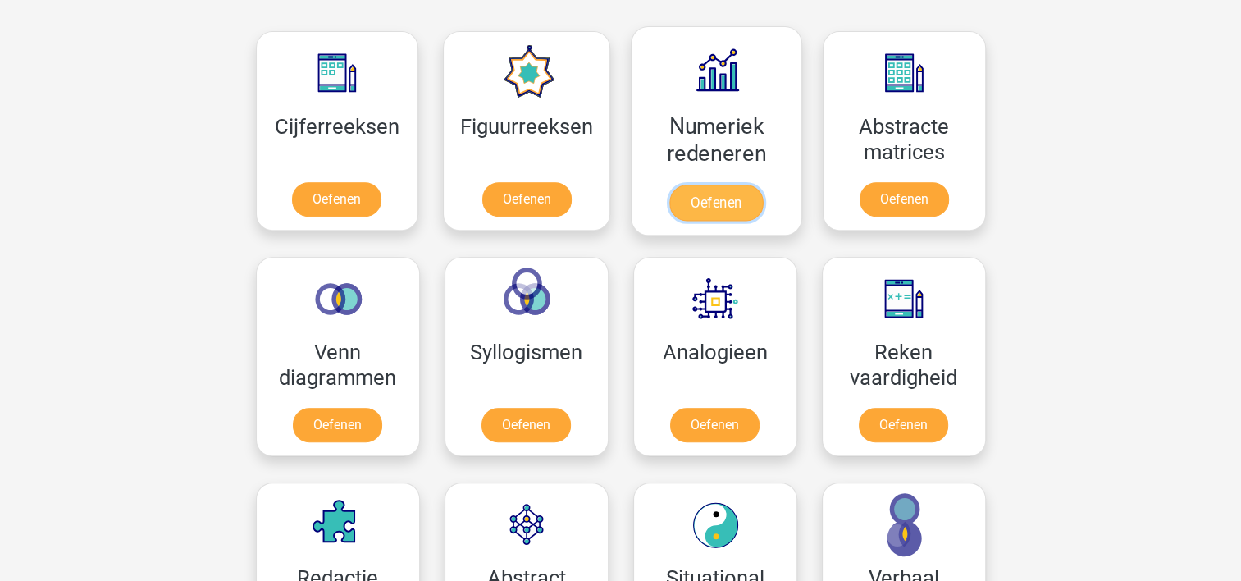
click at [738, 206] on link "Oefenen" at bounding box center [715, 202] width 93 height 36
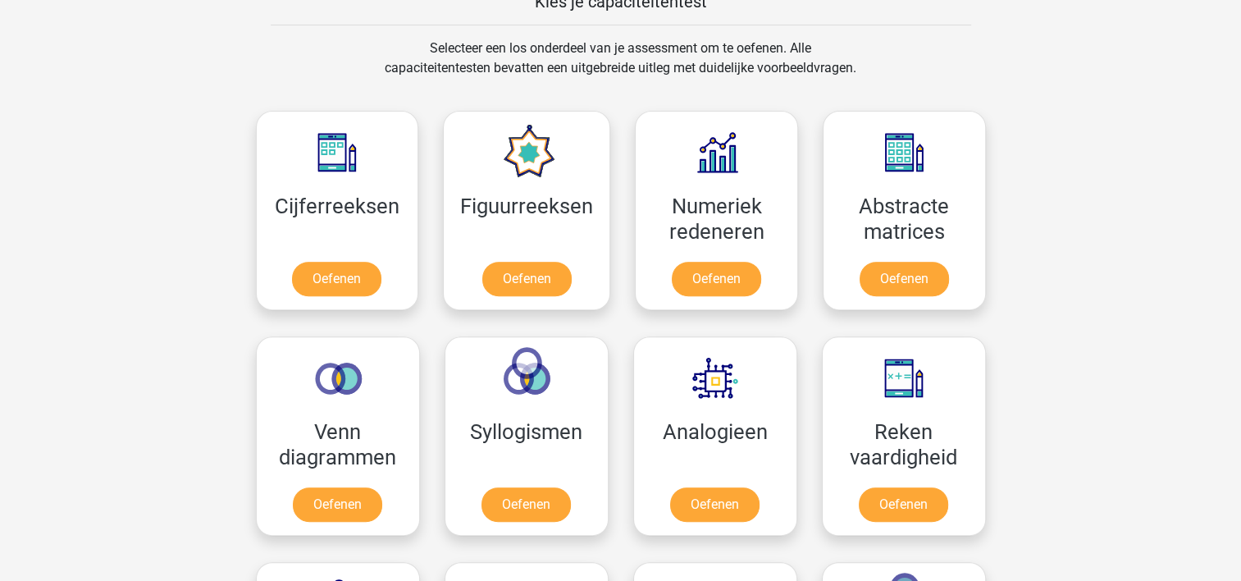
scroll to position [656, 0]
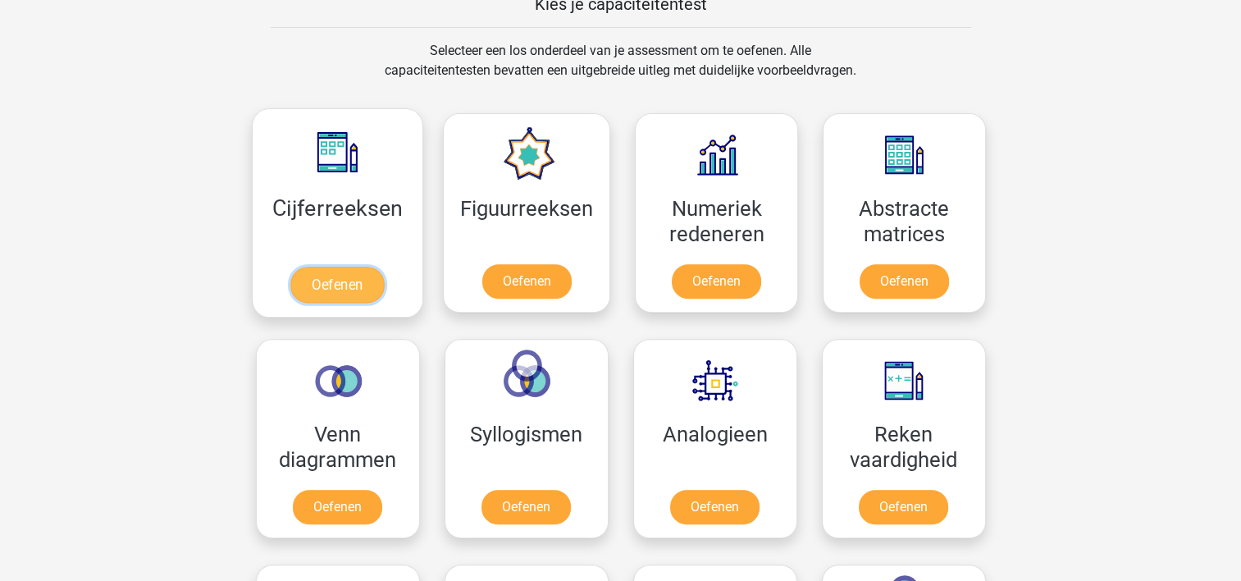
click at [319, 284] on link "Oefenen" at bounding box center [336, 284] width 93 height 36
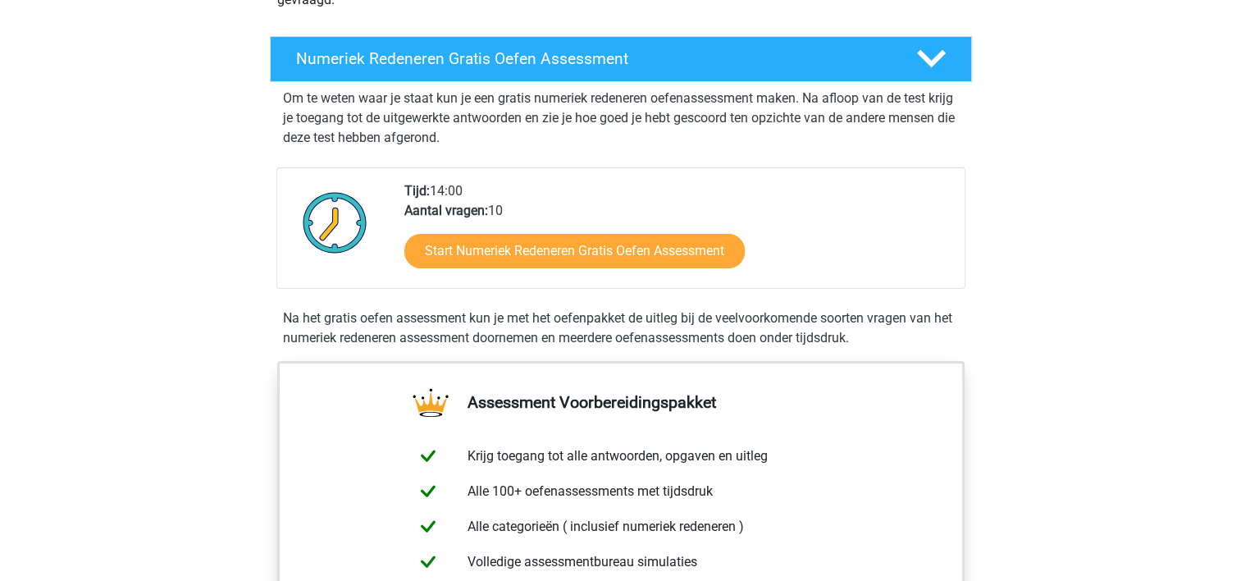
scroll to position [410, 0]
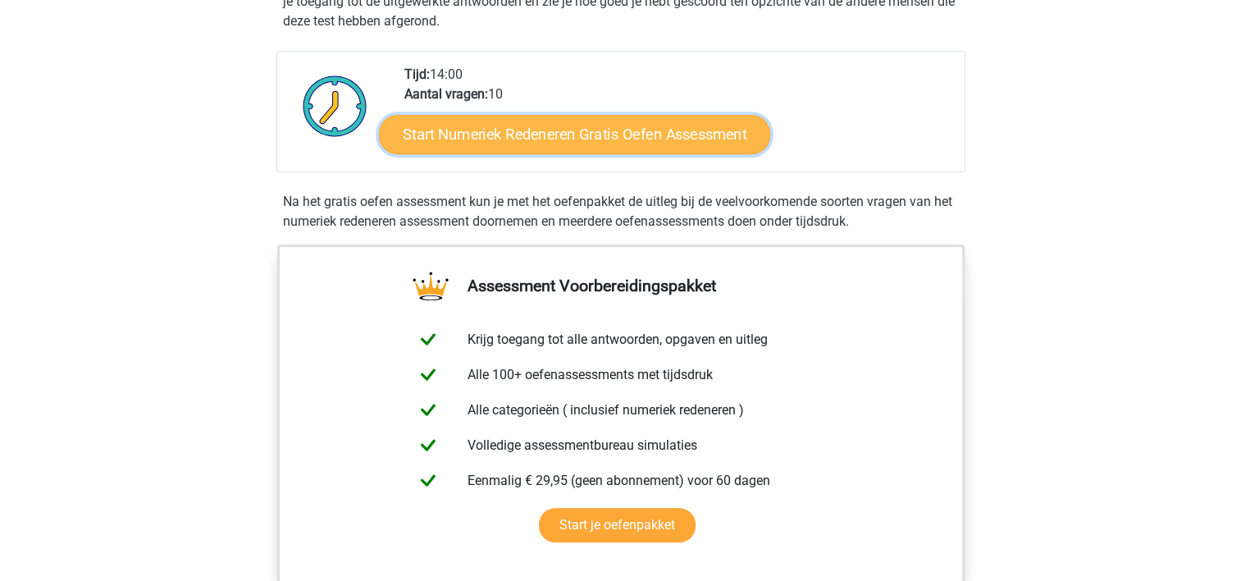
click at [622, 148] on link "Start Numeriek Redeneren Gratis Oefen Assessment" at bounding box center [574, 133] width 391 height 39
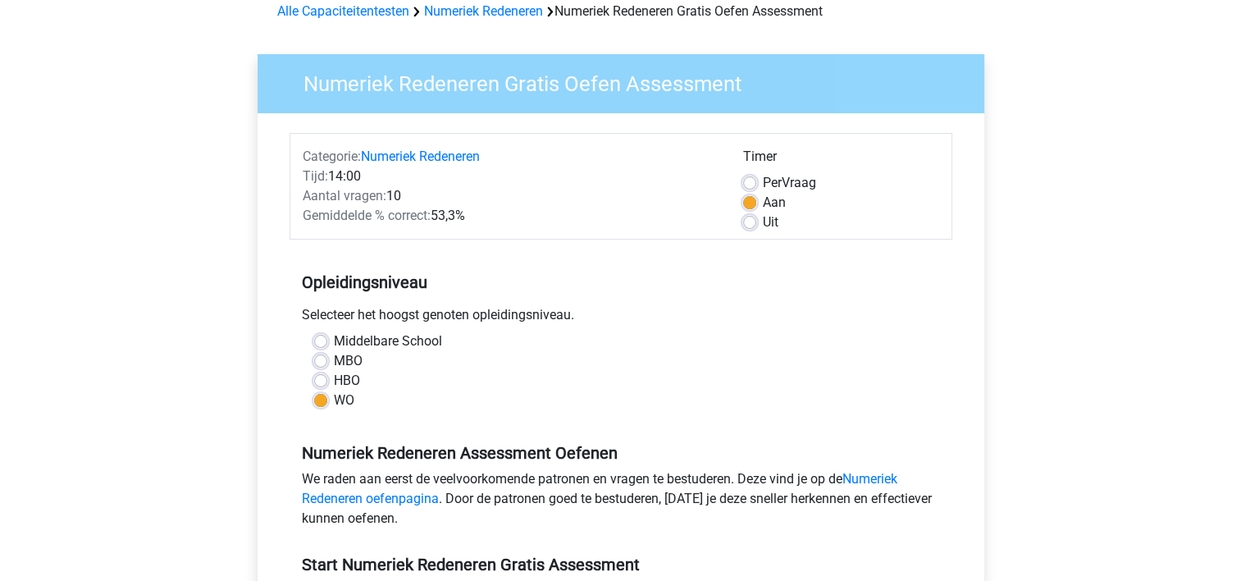
scroll to position [410, 0]
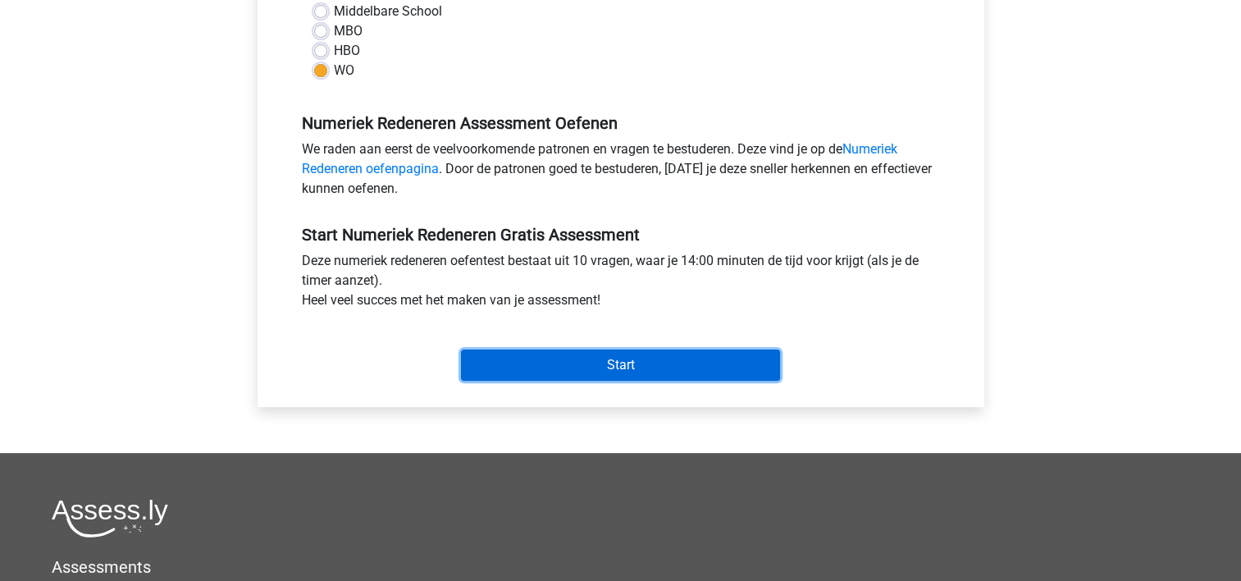
click at [581, 354] on input "Start" at bounding box center [620, 364] width 319 height 31
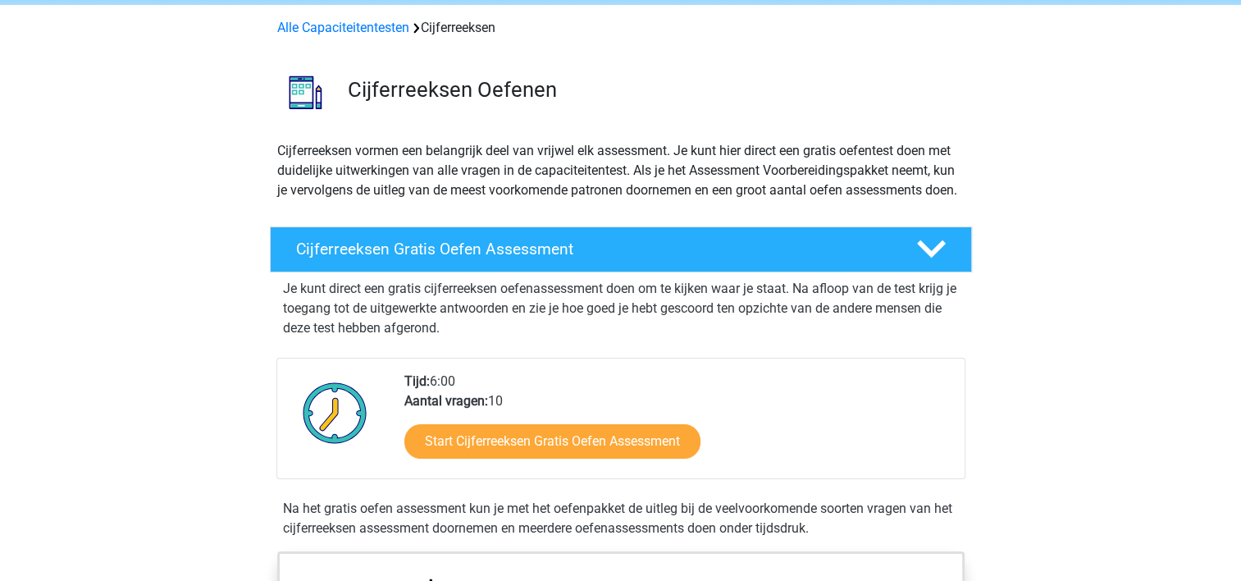
scroll to position [164, 0]
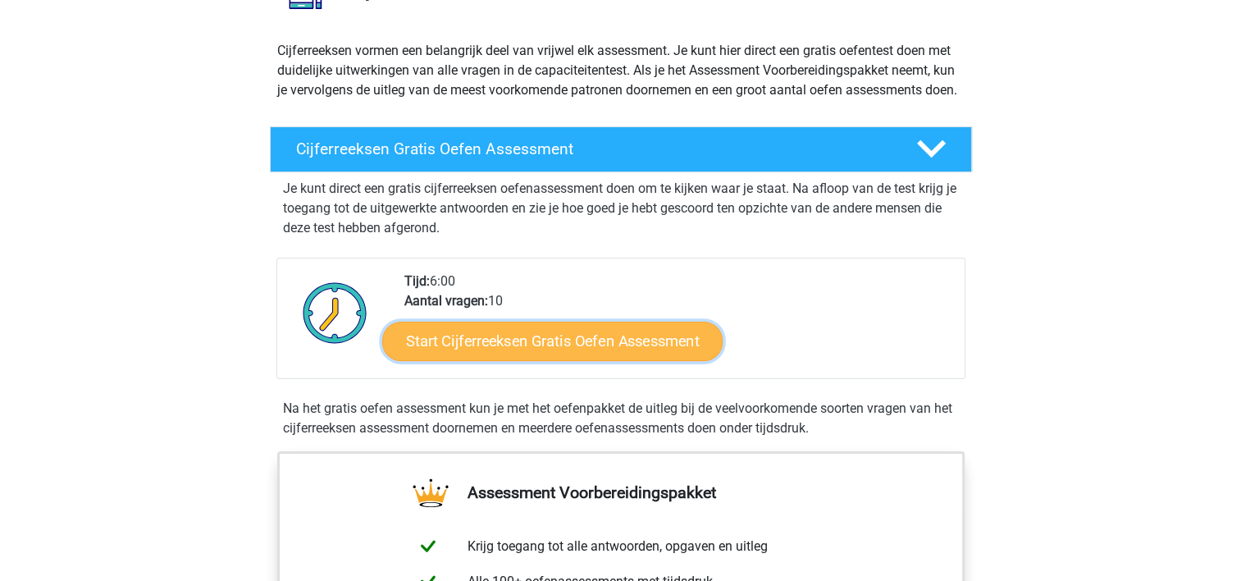
click at [476, 353] on link "Start Cijferreeksen Gratis Oefen Assessment" at bounding box center [552, 340] width 340 height 39
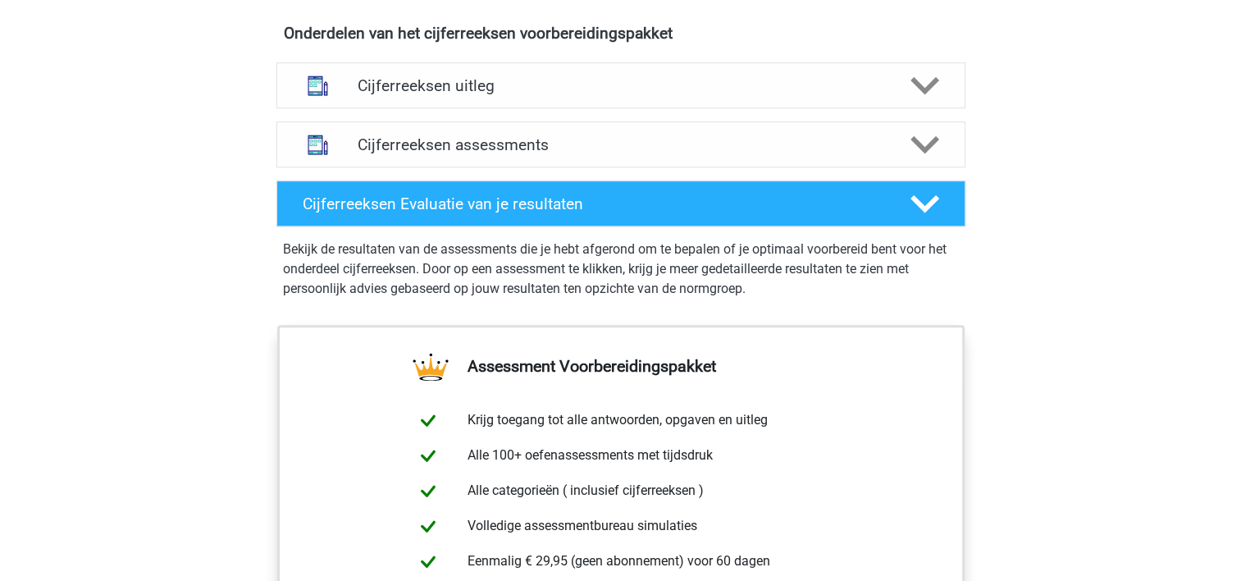
scroll to position [984, 0]
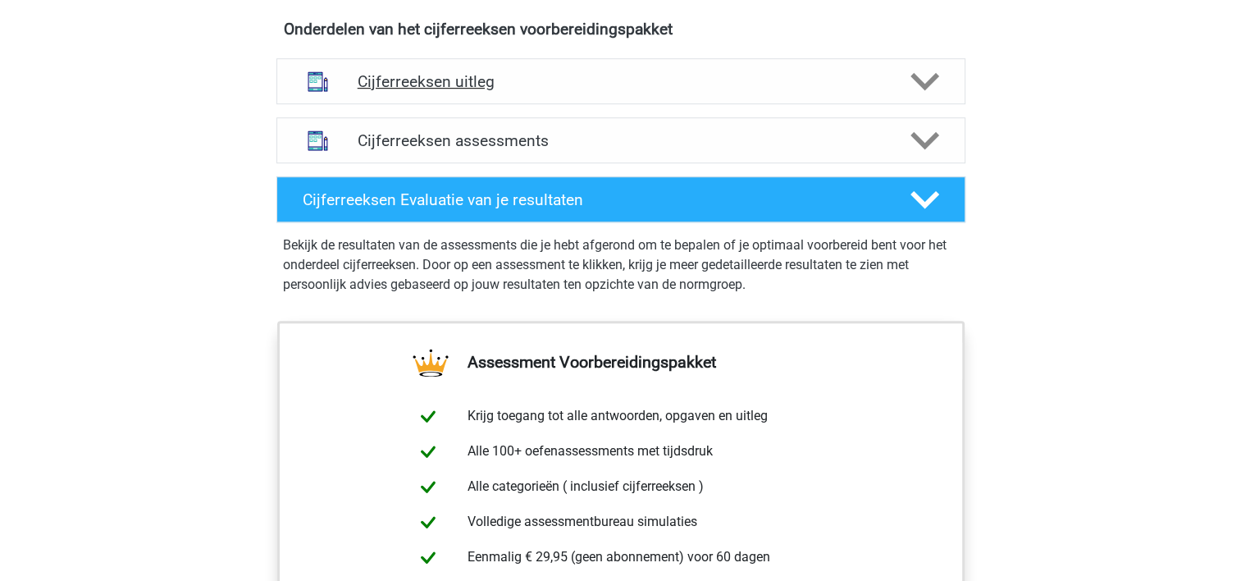
click at [935, 96] on icon at bounding box center [924, 81] width 29 height 29
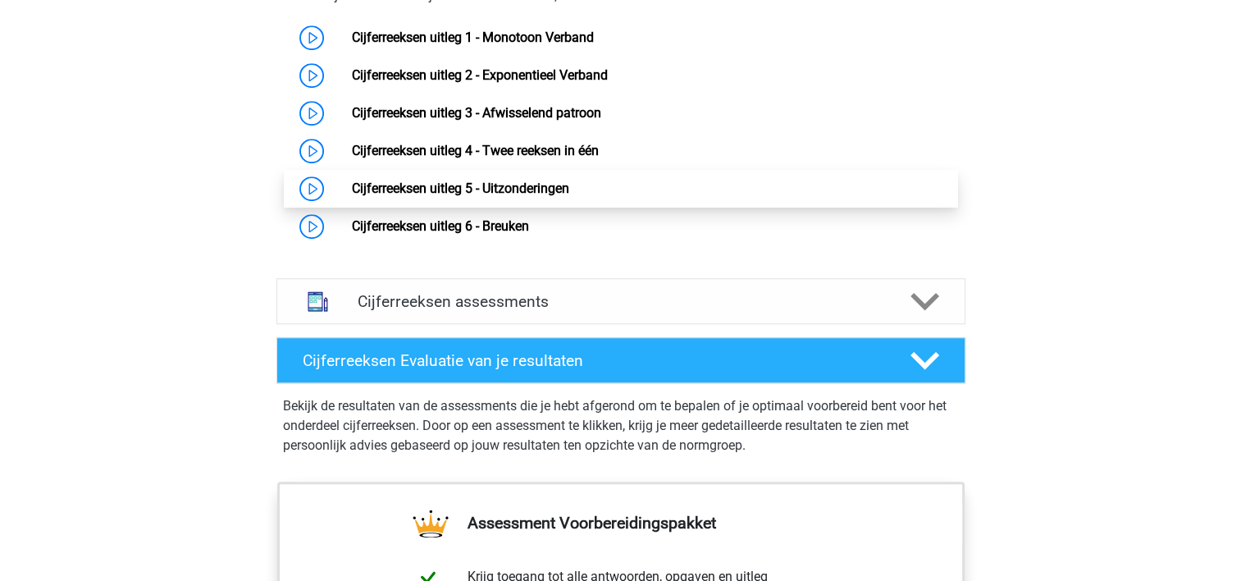
scroll to position [1230, 0]
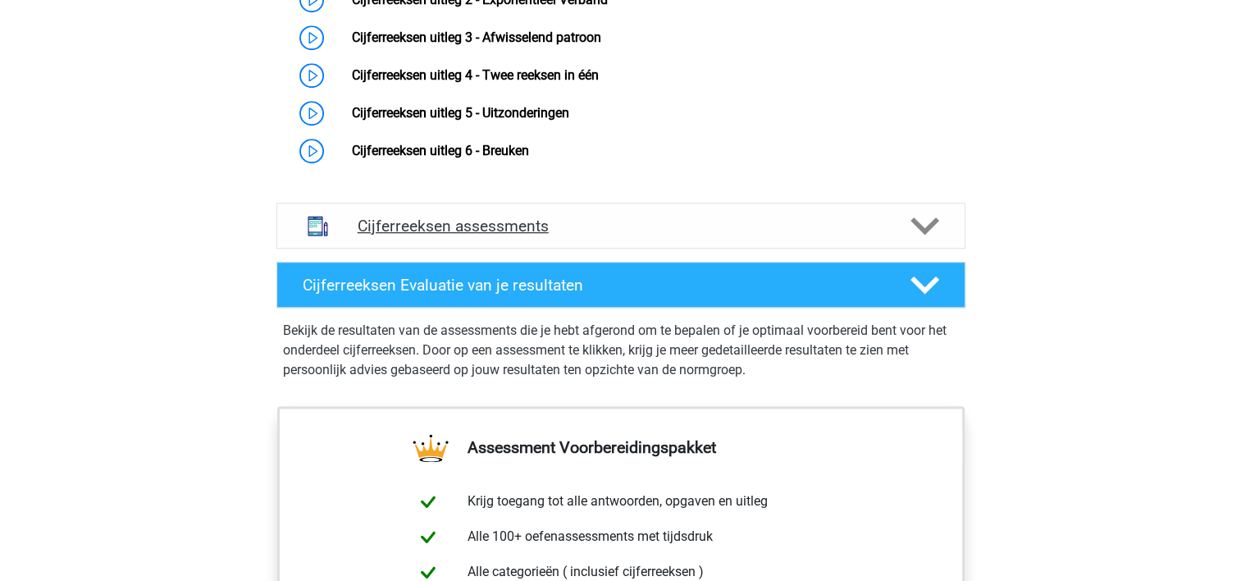
click at [936, 240] on icon at bounding box center [924, 226] width 29 height 29
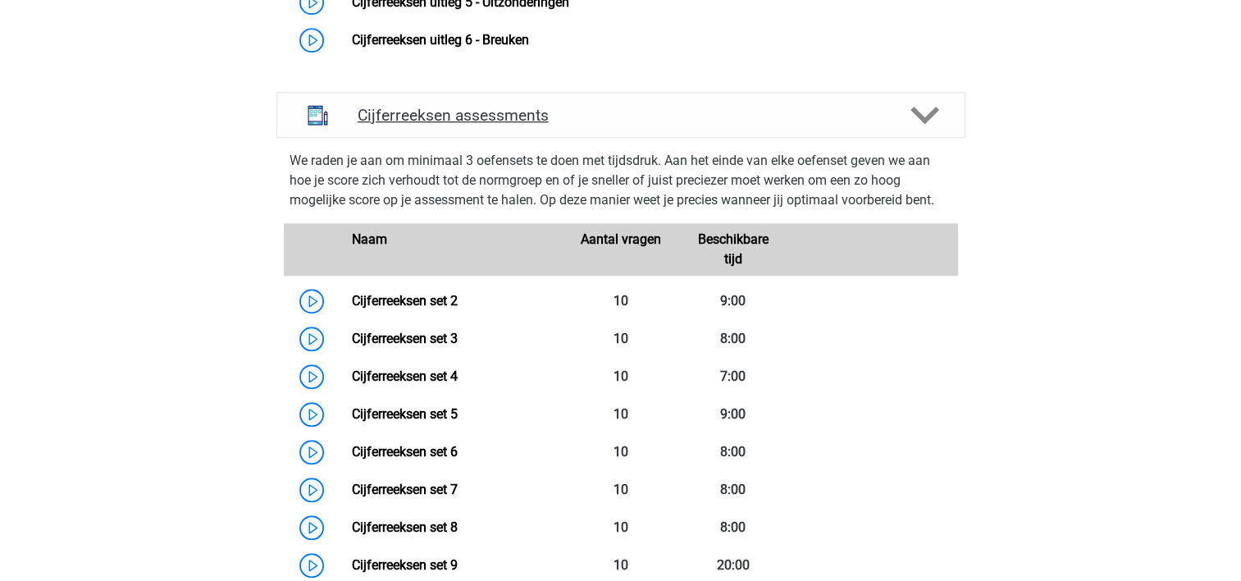
scroll to position [1476, 0]
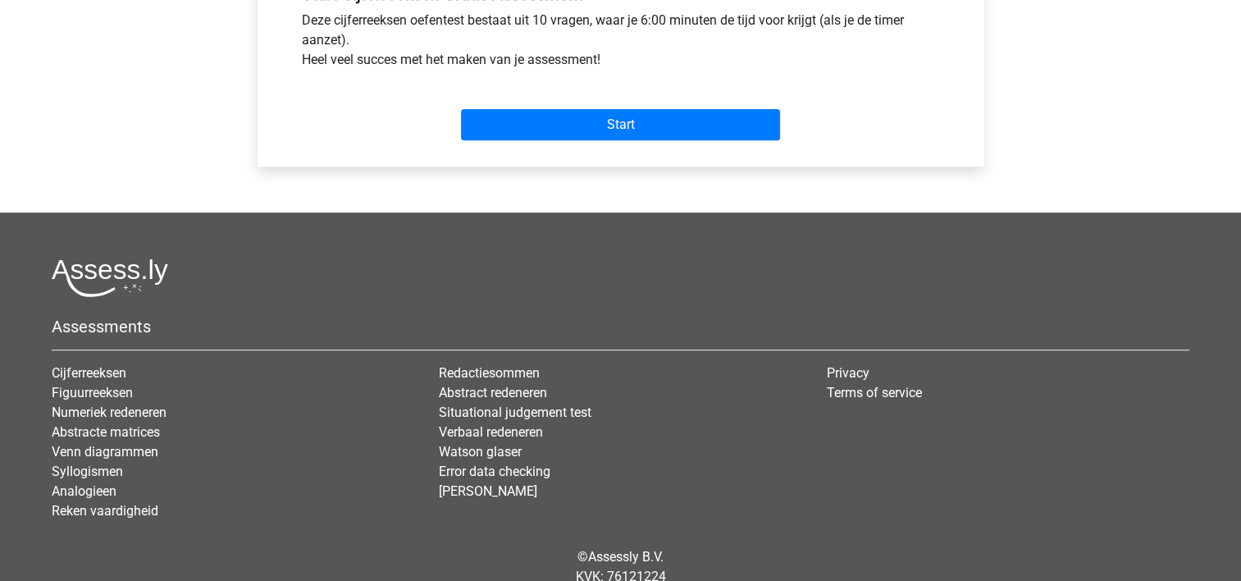
scroll to position [656, 0]
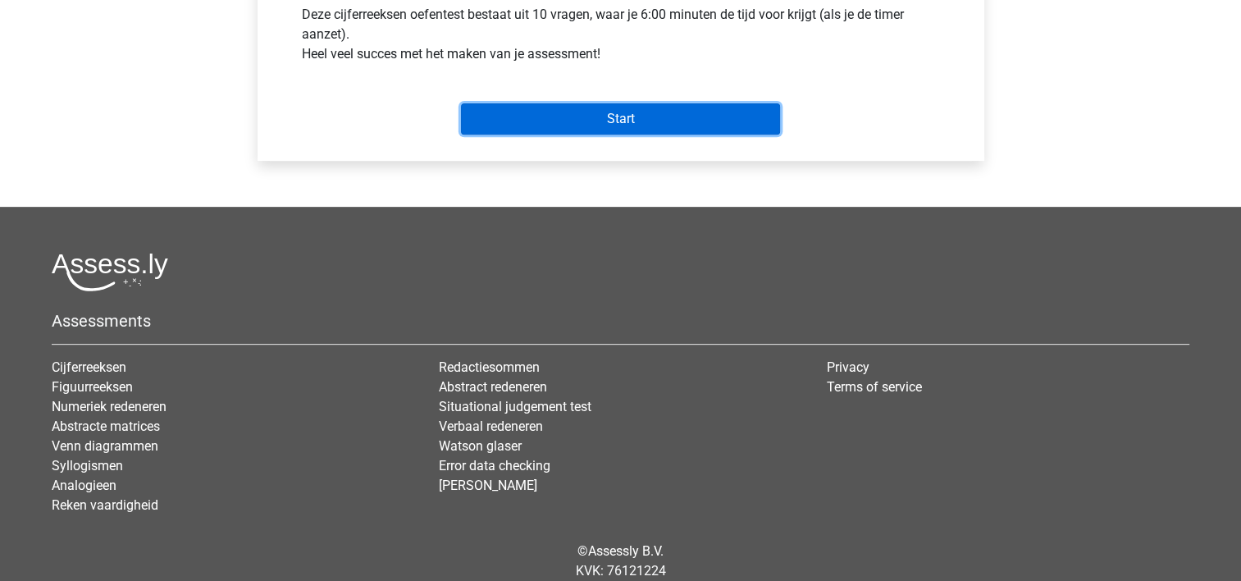
click at [564, 126] on input "Start" at bounding box center [620, 118] width 319 height 31
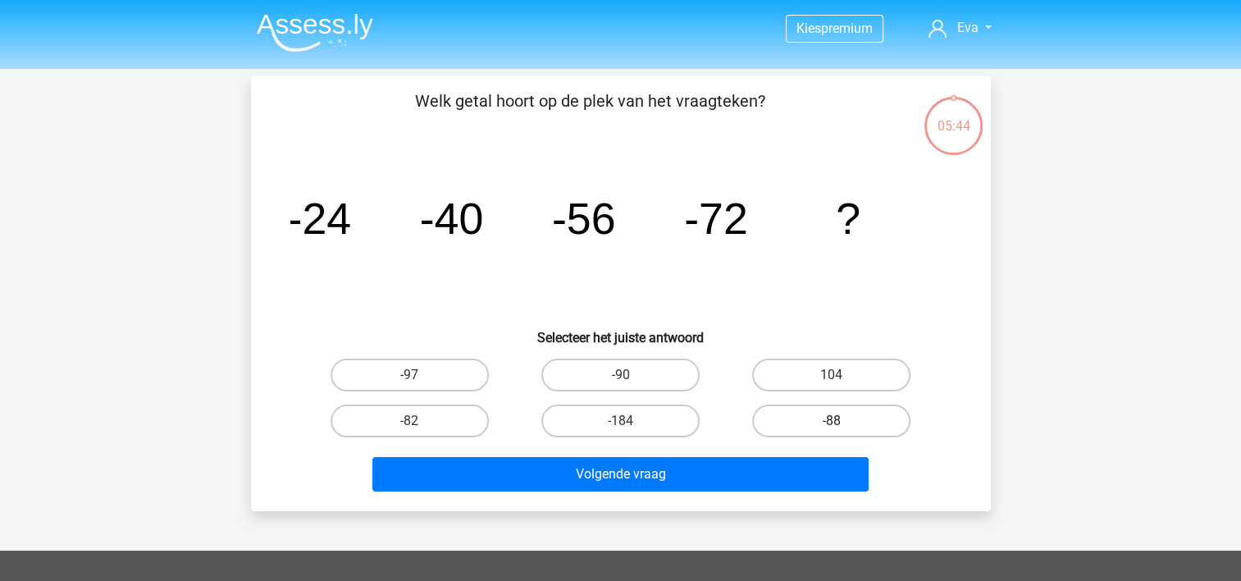
click at [876, 424] on label "-88" at bounding box center [831, 420] width 158 height 33
click at [842, 424] on input "-88" at bounding box center [836, 426] width 11 height 11
radio input "true"
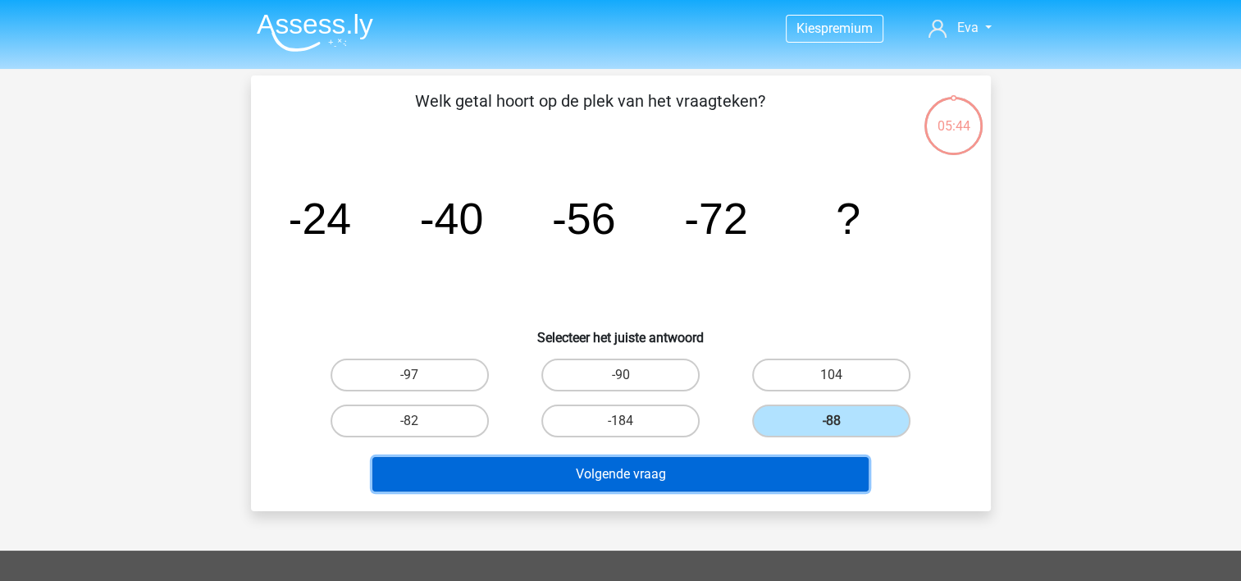
click at [811, 465] on button "Volgende vraag" at bounding box center [620, 474] width 496 height 34
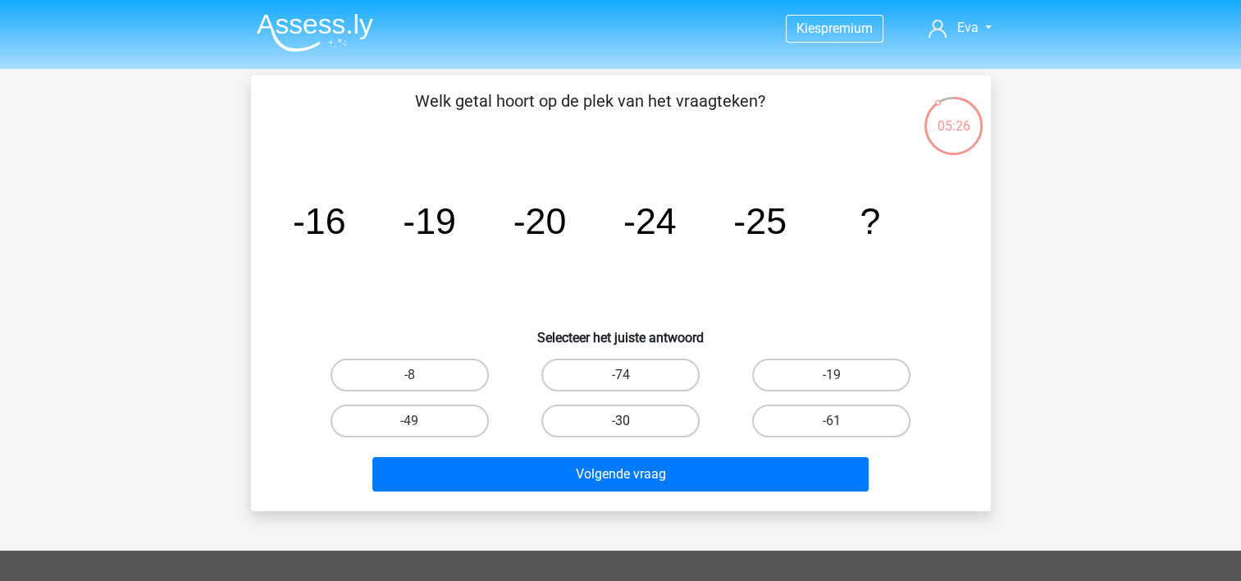
click at [610, 428] on label "-30" at bounding box center [620, 420] width 158 height 33
click at [620, 428] on input "-30" at bounding box center [625, 426] width 11 height 11
radio input "true"
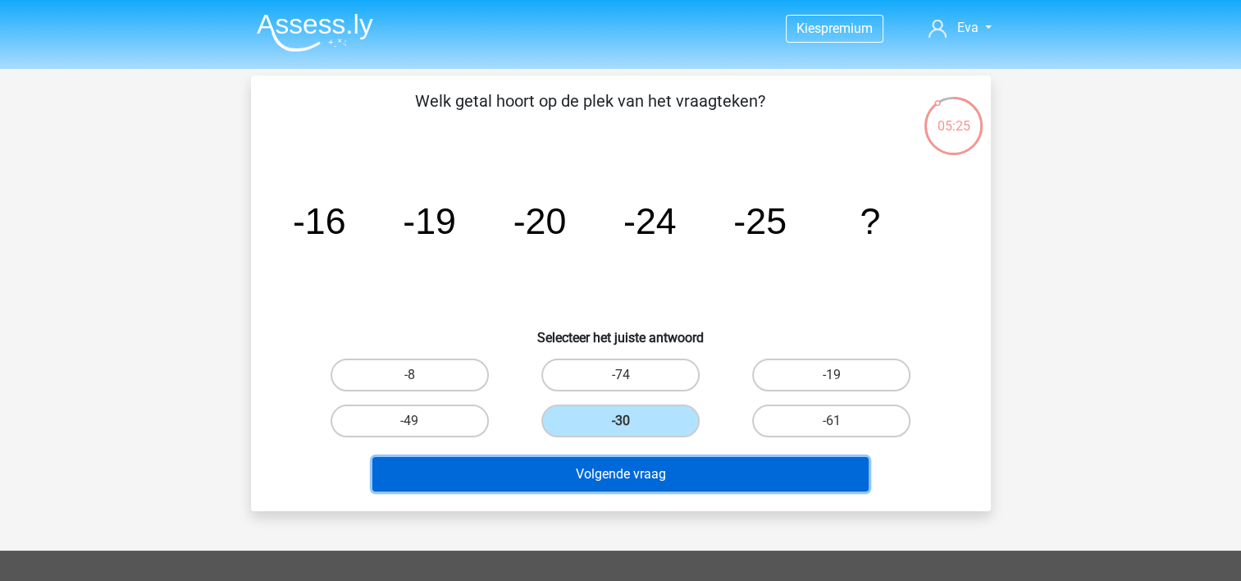
click at [612, 477] on button "Volgende vraag" at bounding box center [620, 474] width 496 height 34
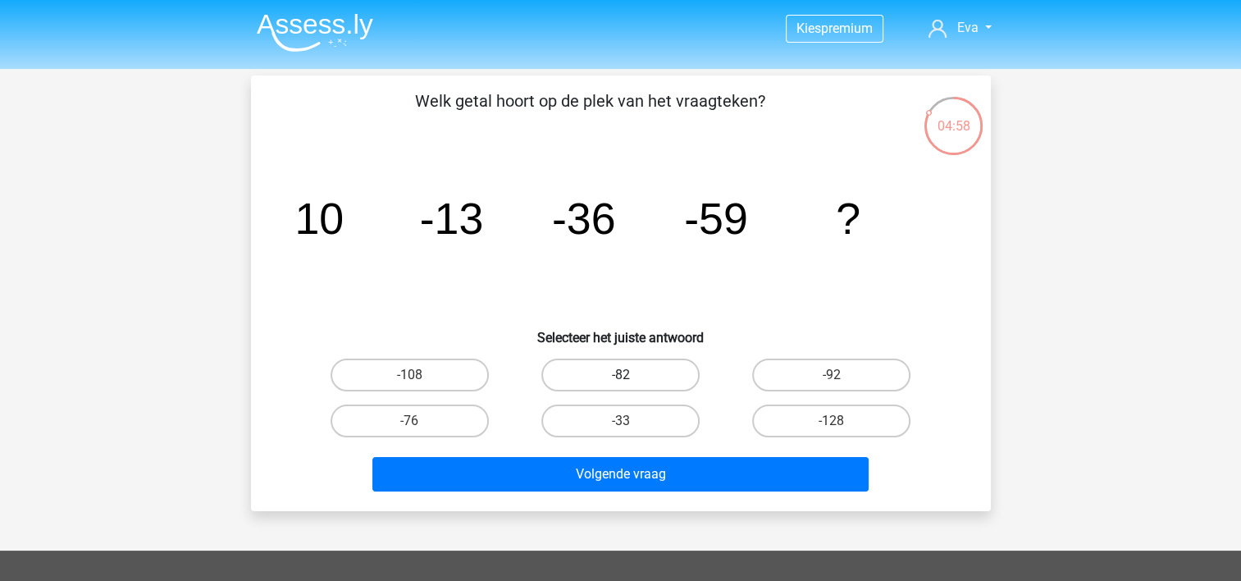
click at [667, 367] on label "-82" at bounding box center [620, 374] width 158 height 33
click at [631, 375] on input "-82" at bounding box center [625, 380] width 11 height 11
radio input "true"
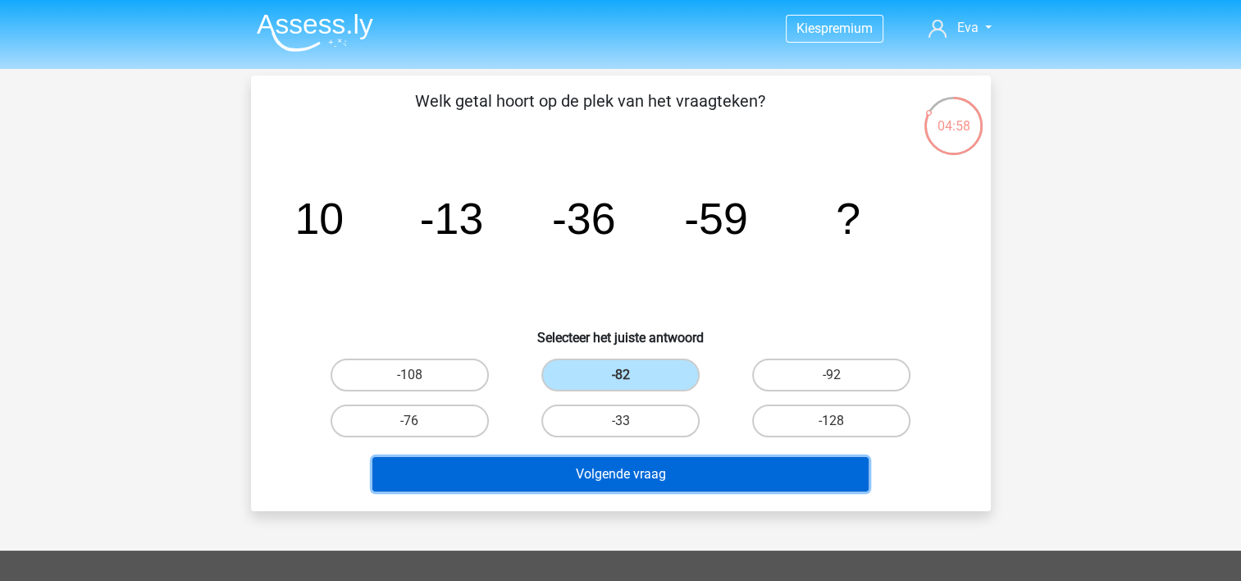
click at [695, 469] on button "Volgende vraag" at bounding box center [620, 474] width 496 height 34
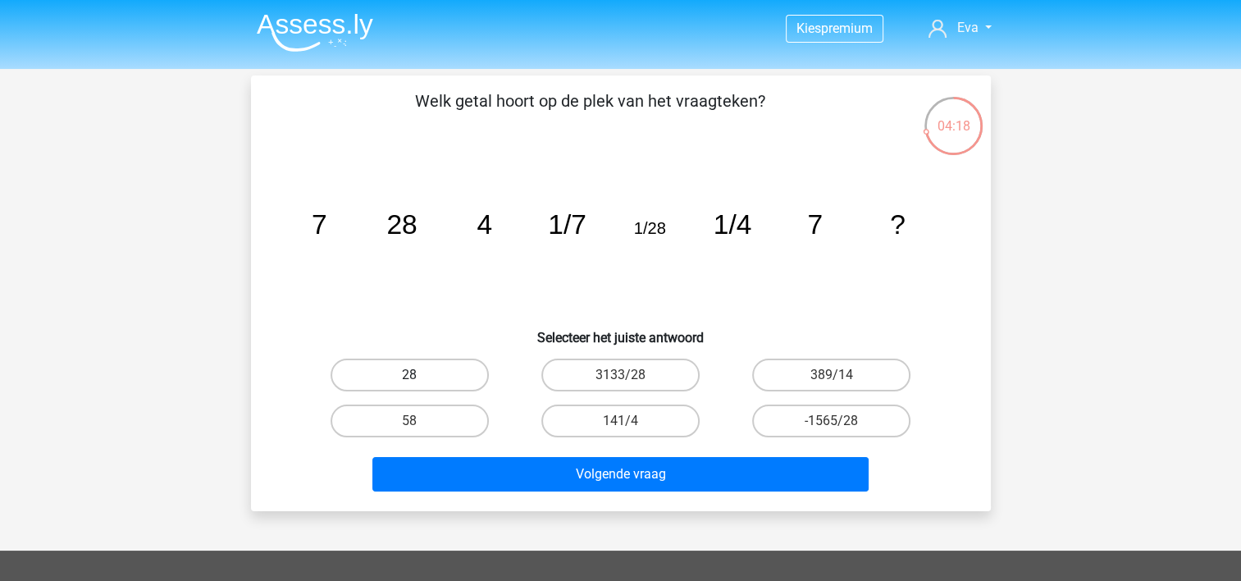
click at [419, 386] on label "28" at bounding box center [409, 374] width 158 height 33
click at [419, 385] on input "28" at bounding box center [414, 380] width 11 height 11
radio input "true"
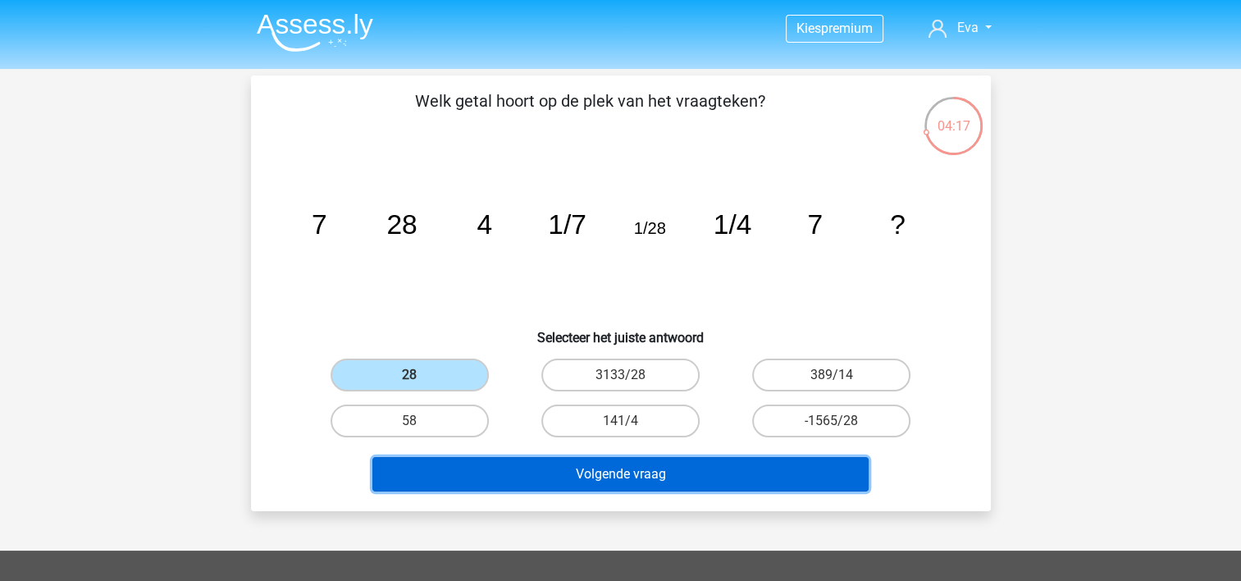
click at [643, 474] on button "Volgende vraag" at bounding box center [620, 474] width 496 height 34
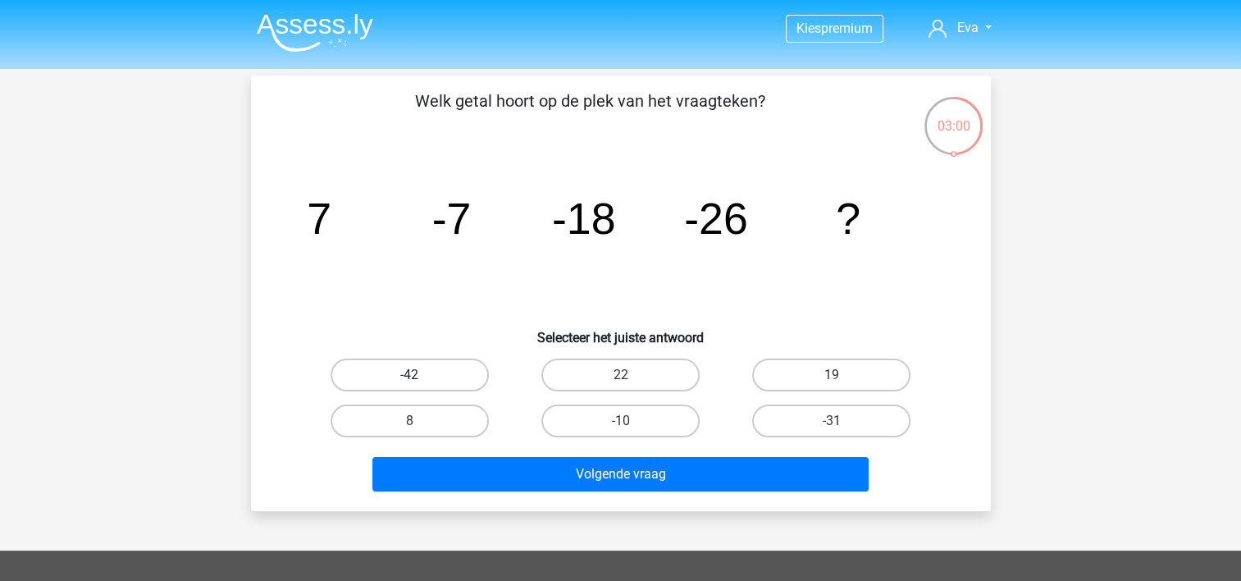
click at [456, 380] on label "-42" at bounding box center [409, 374] width 158 height 33
click at [420, 380] on input "-42" at bounding box center [414, 380] width 11 height 11
radio input "true"
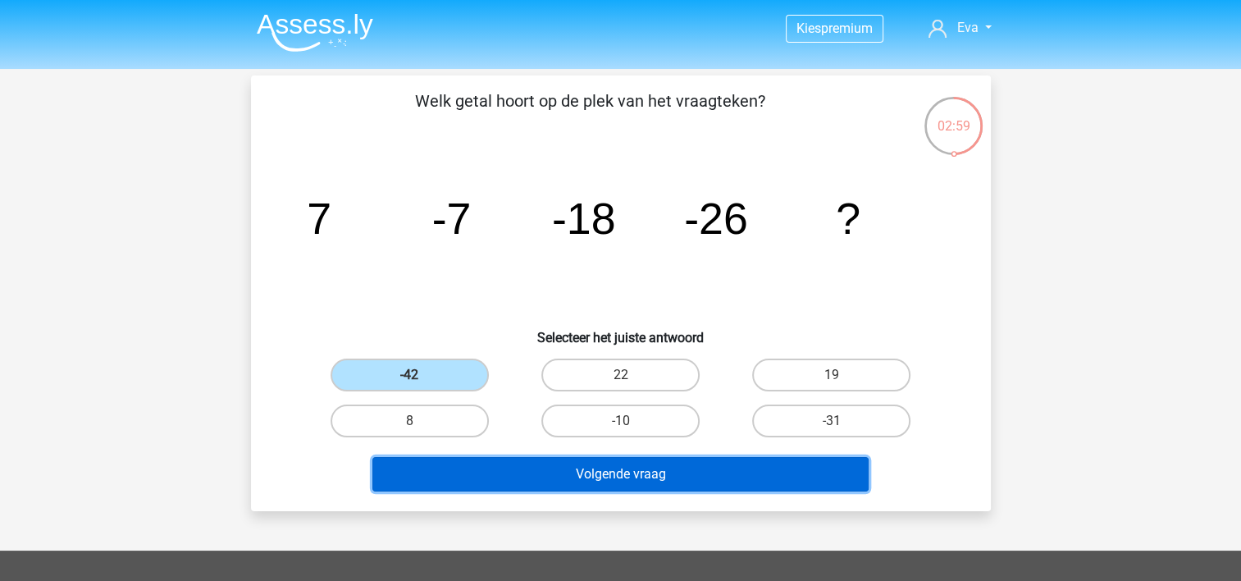
click at [616, 474] on button "Volgende vraag" at bounding box center [620, 474] width 496 height 34
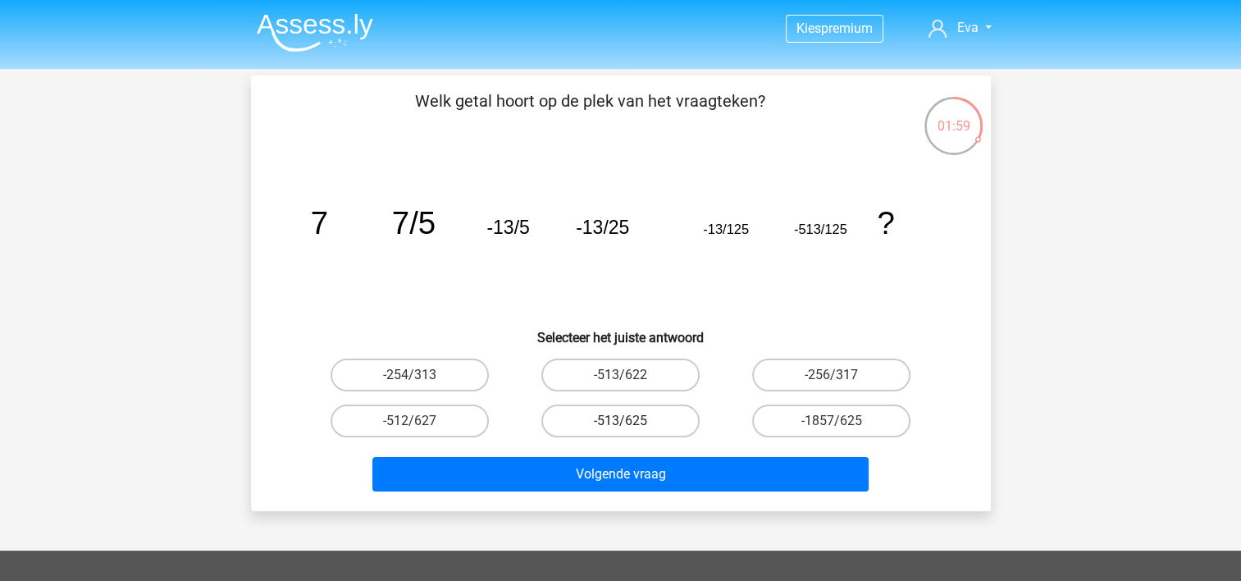
click at [649, 424] on label "-513/625" at bounding box center [620, 420] width 158 height 33
click at [631, 424] on input "-513/625" at bounding box center [625, 426] width 11 height 11
radio input "true"
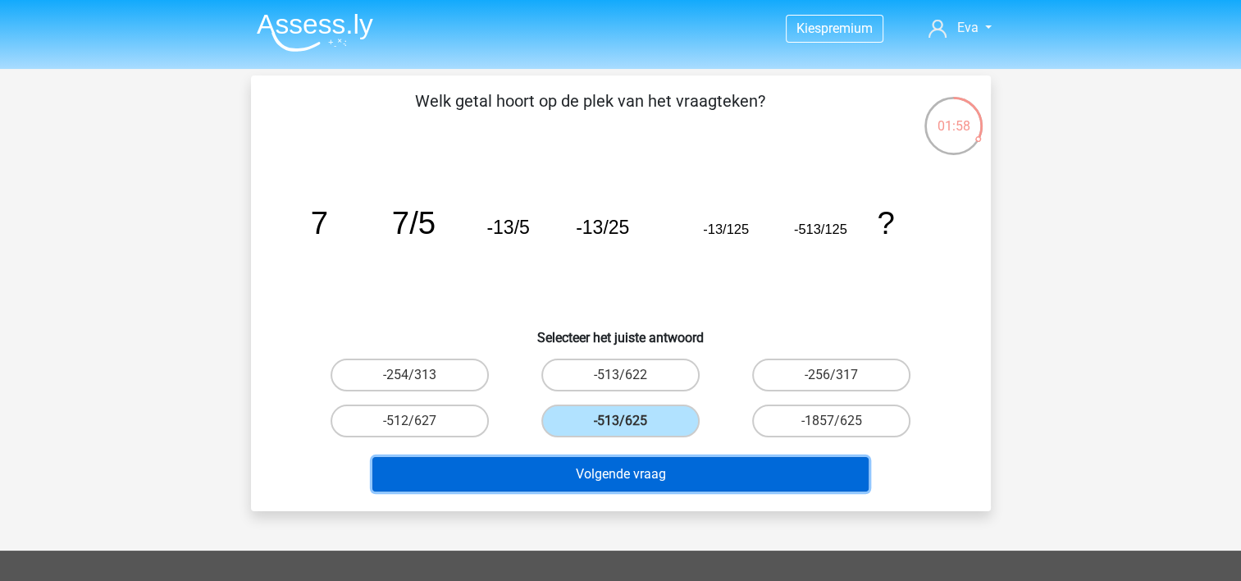
click at [736, 481] on button "Volgende vraag" at bounding box center [620, 474] width 496 height 34
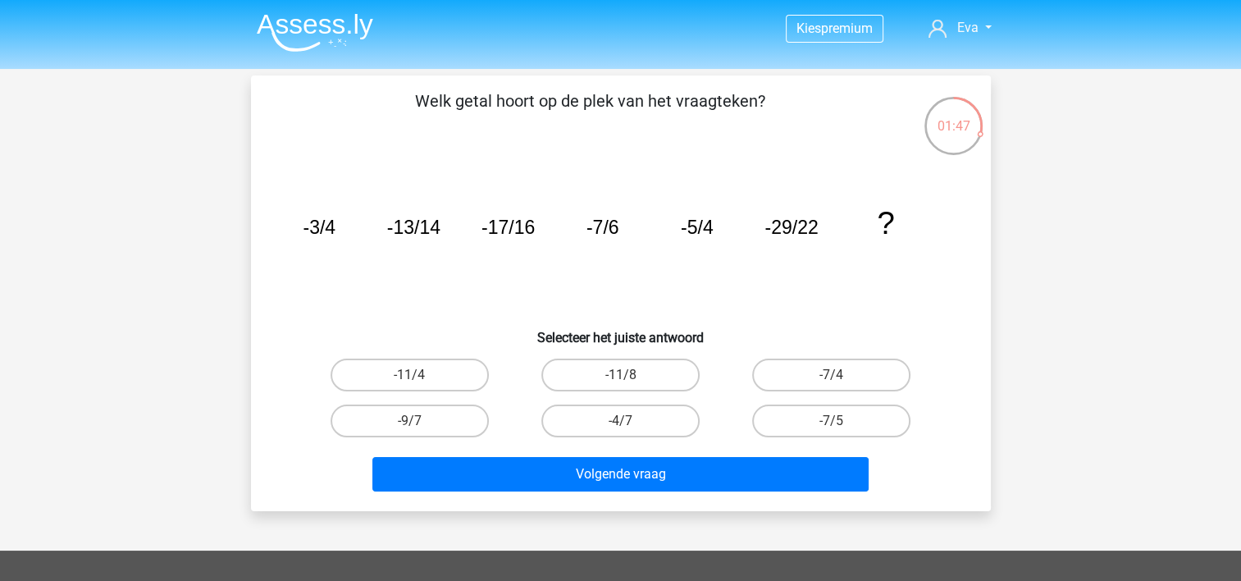
click at [624, 380] on input "-11/8" at bounding box center [625, 380] width 11 height 11
radio input "true"
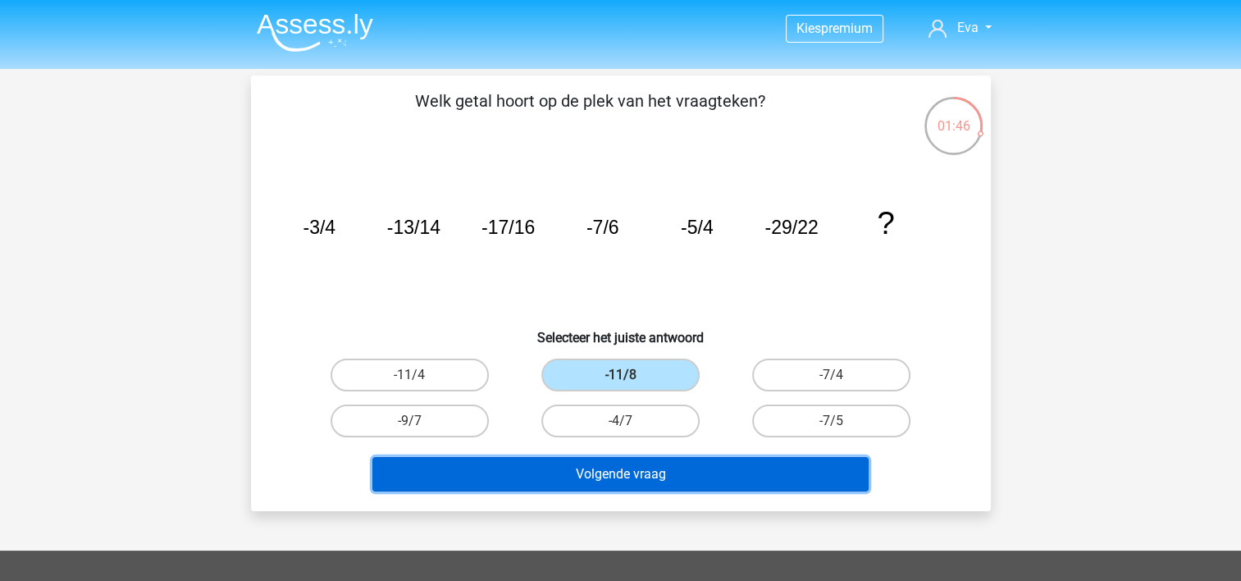
click at [690, 458] on button "Volgende vraag" at bounding box center [620, 474] width 496 height 34
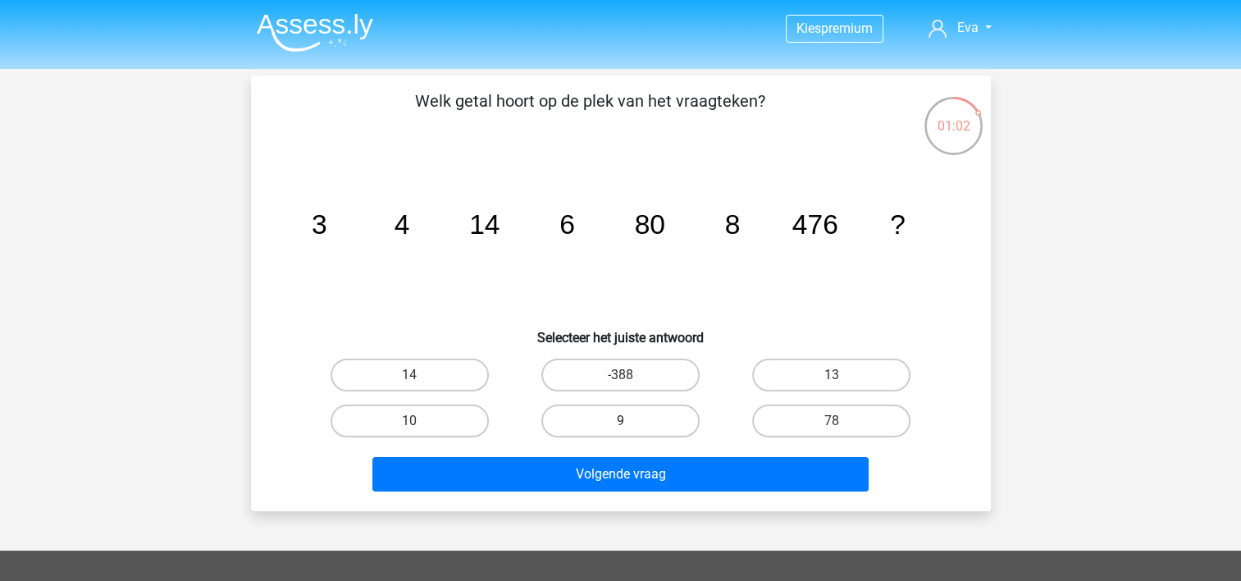
click at [694, 417] on label "9" at bounding box center [620, 420] width 158 height 33
click at [631, 421] on input "9" at bounding box center [625, 426] width 11 height 11
radio input "true"
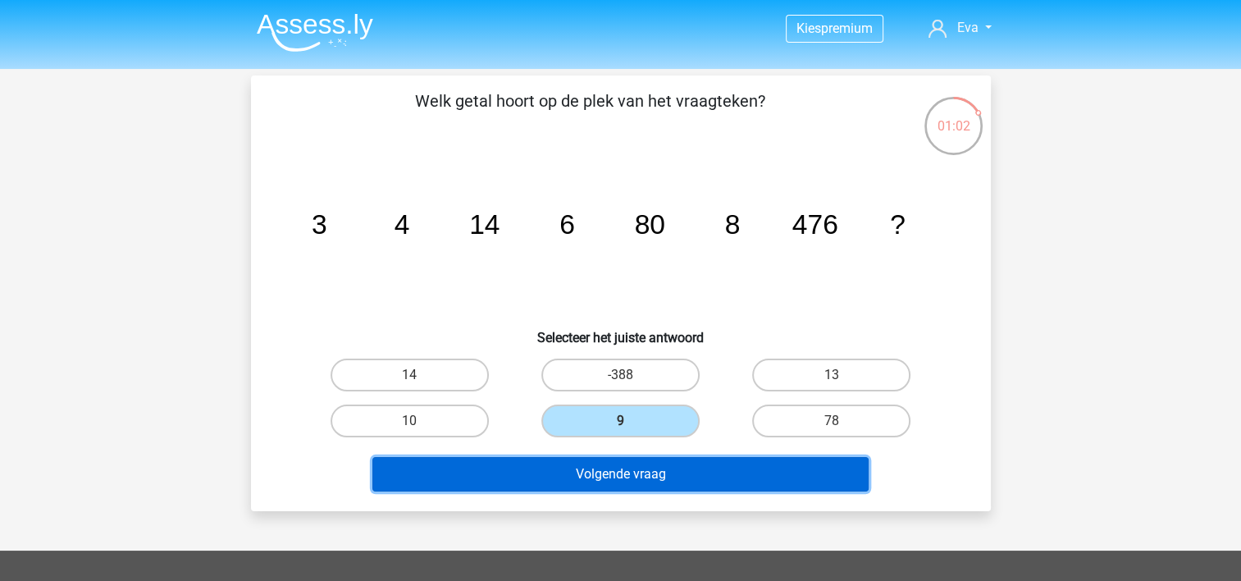
click at [665, 474] on button "Volgende vraag" at bounding box center [620, 474] width 496 height 34
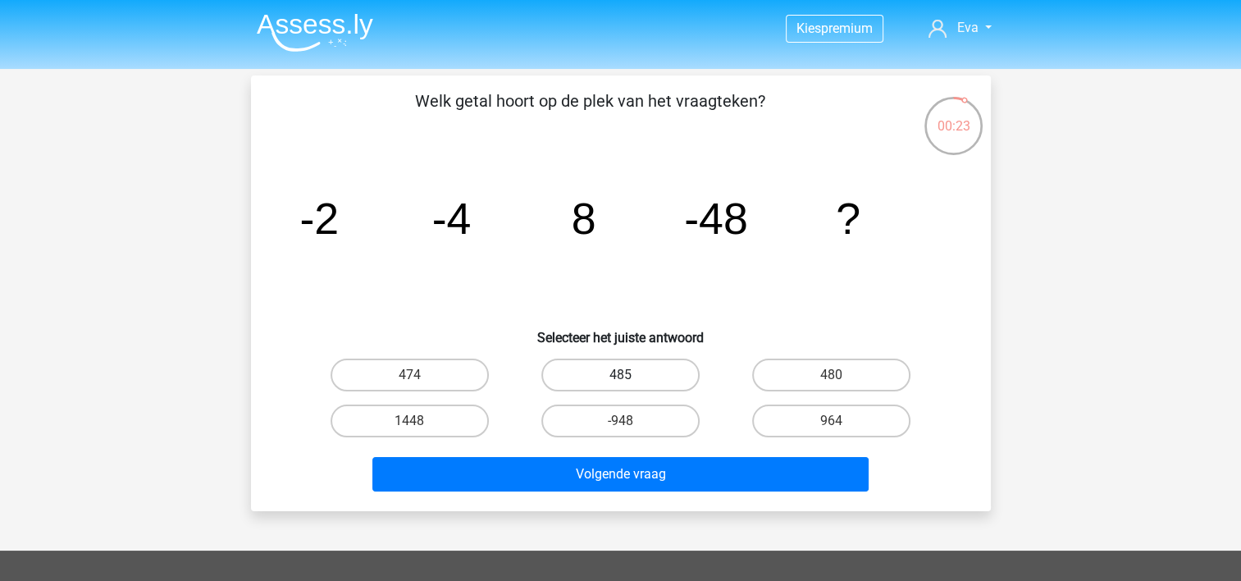
drag, startPoint x: 653, startPoint y: 373, endPoint x: 646, endPoint y: 384, distance: 12.5
click at [649, 380] on label "485" at bounding box center [620, 374] width 158 height 33
click at [631, 380] on input "485" at bounding box center [625, 380] width 11 height 11
radio input "true"
click at [764, 305] on icon "image/svg+xml -2 -4 8 -48 ?" at bounding box center [620, 234] width 661 height 166
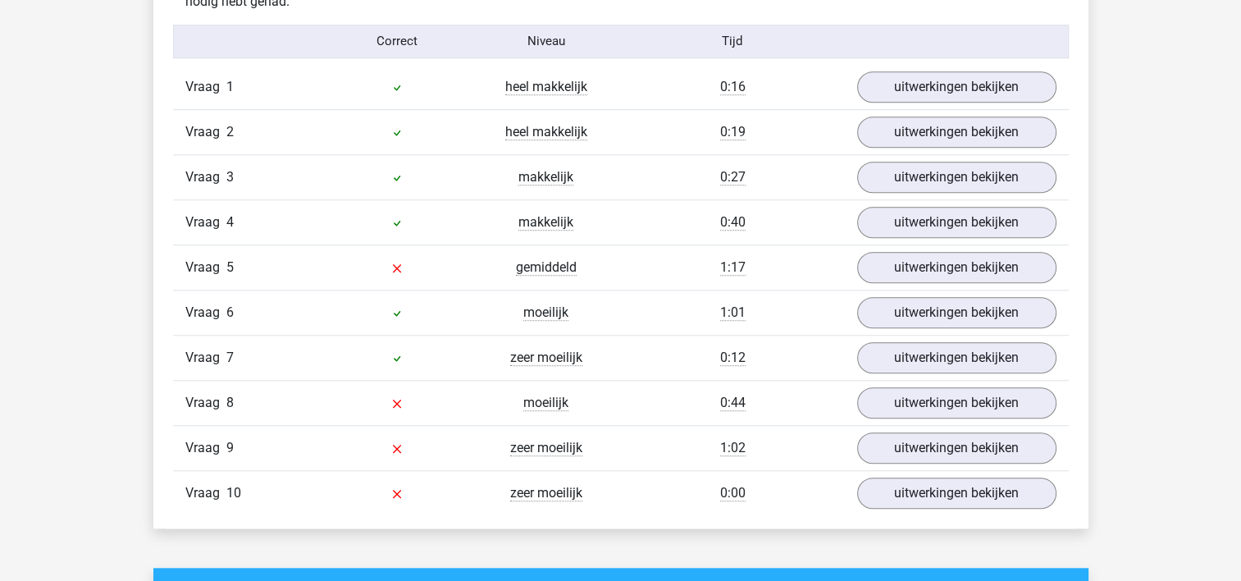
scroll to position [1394, 0]
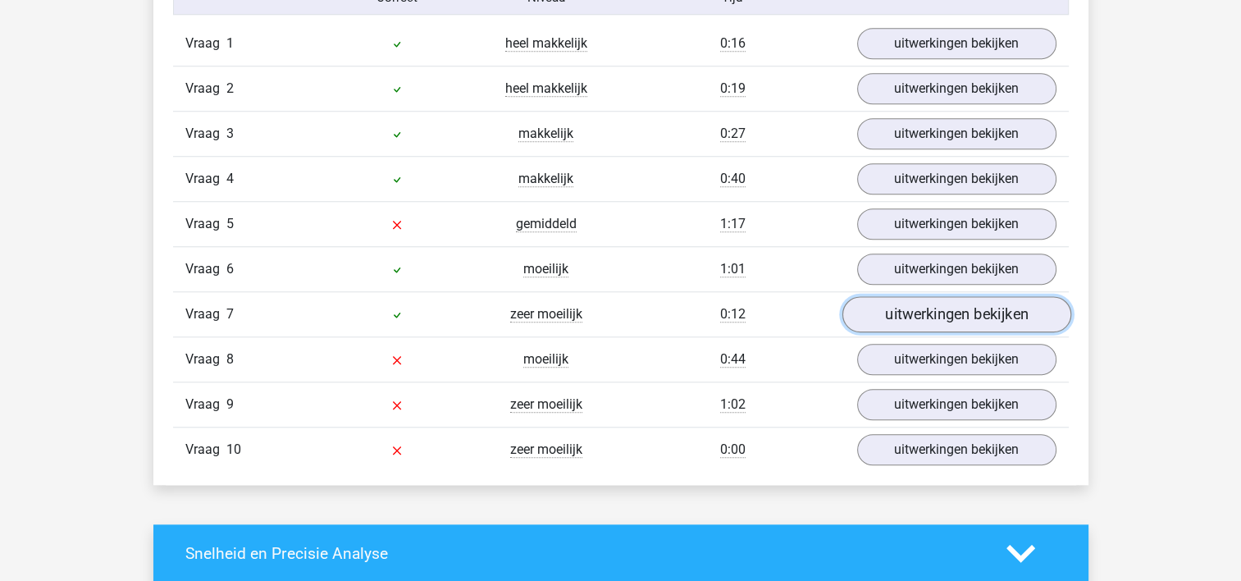
click at [1023, 307] on link "uitwerkingen bekijken" at bounding box center [955, 314] width 229 height 36
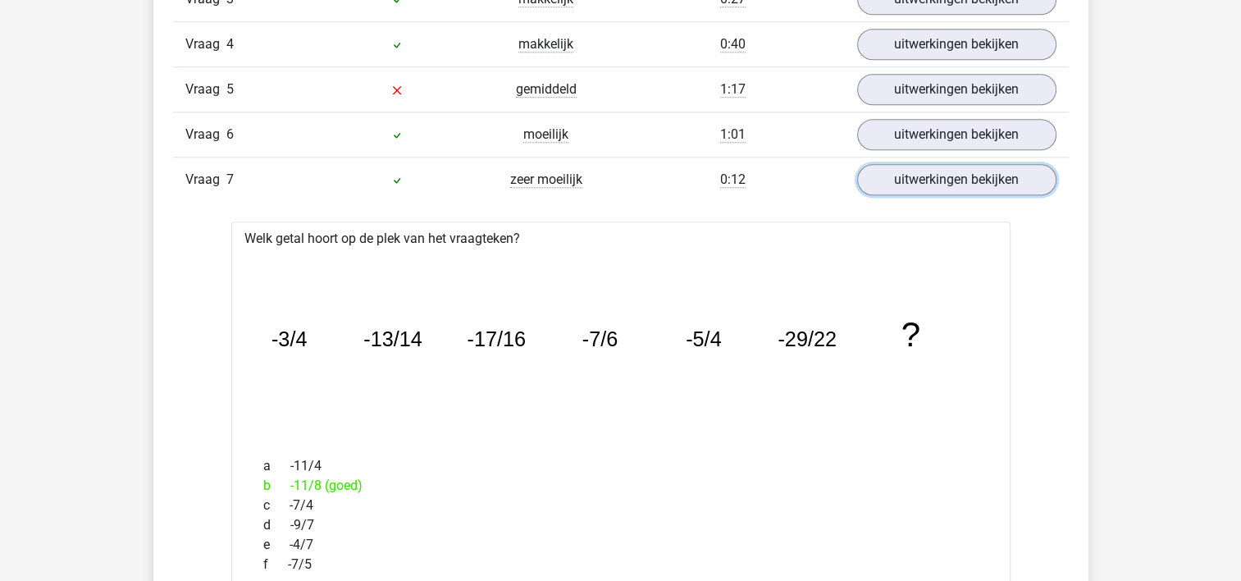
scroll to position [1476, 0]
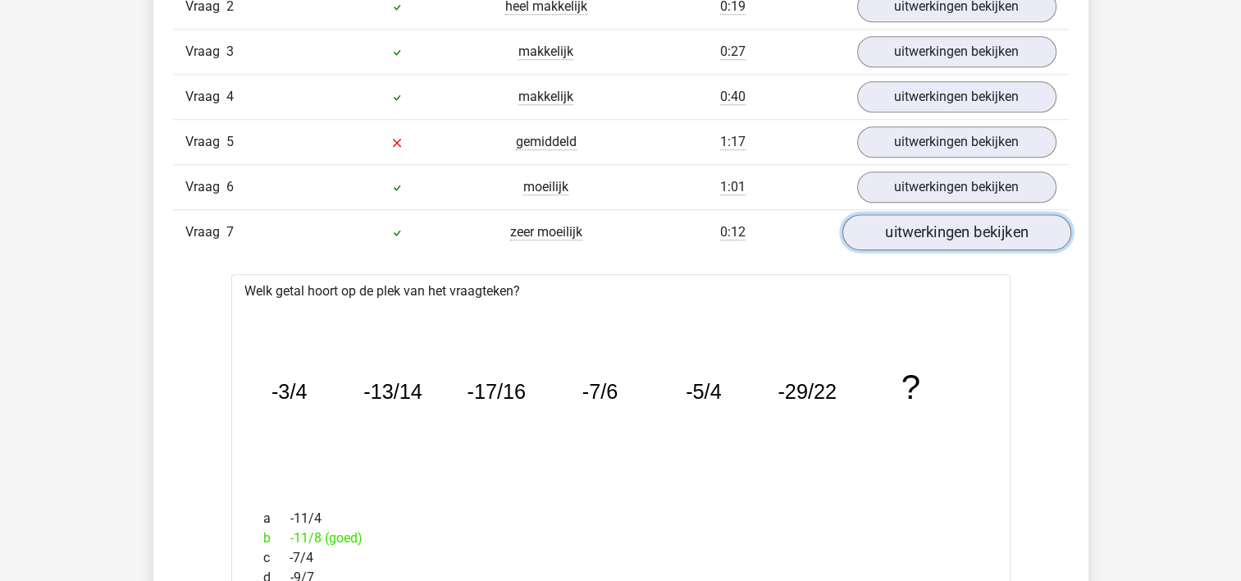
click at [900, 238] on link "uitwerkingen bekijken" at bounding box center [955, 232] width 229 height 36
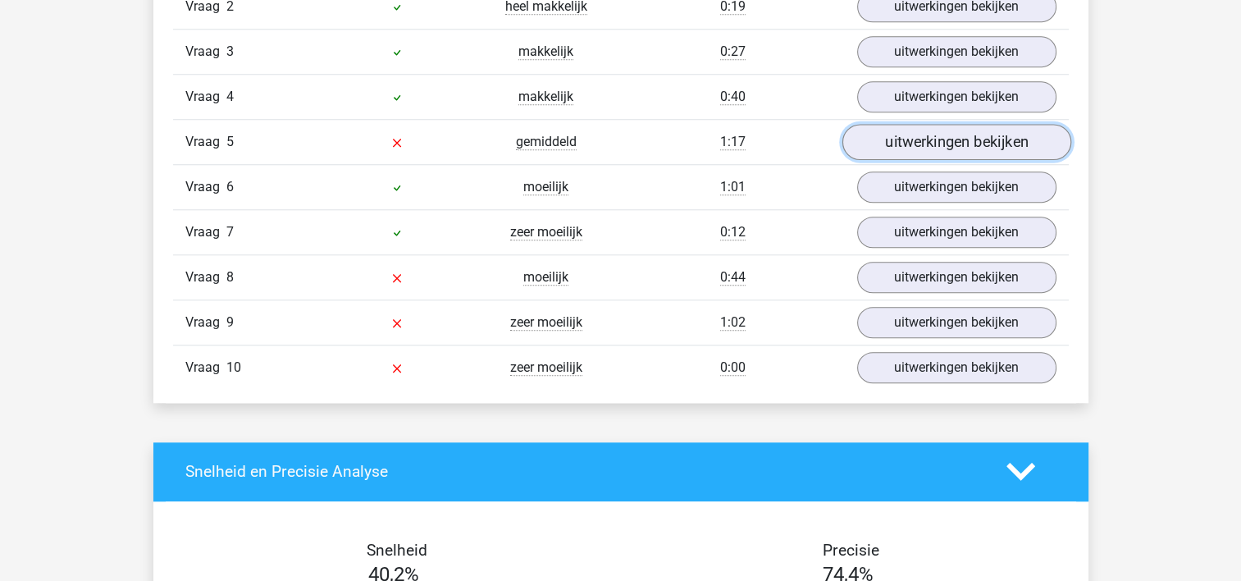
click at [909, 144] on link "uitwerkingen bekijken" at bounding box center [955, 142] width 229 height 36
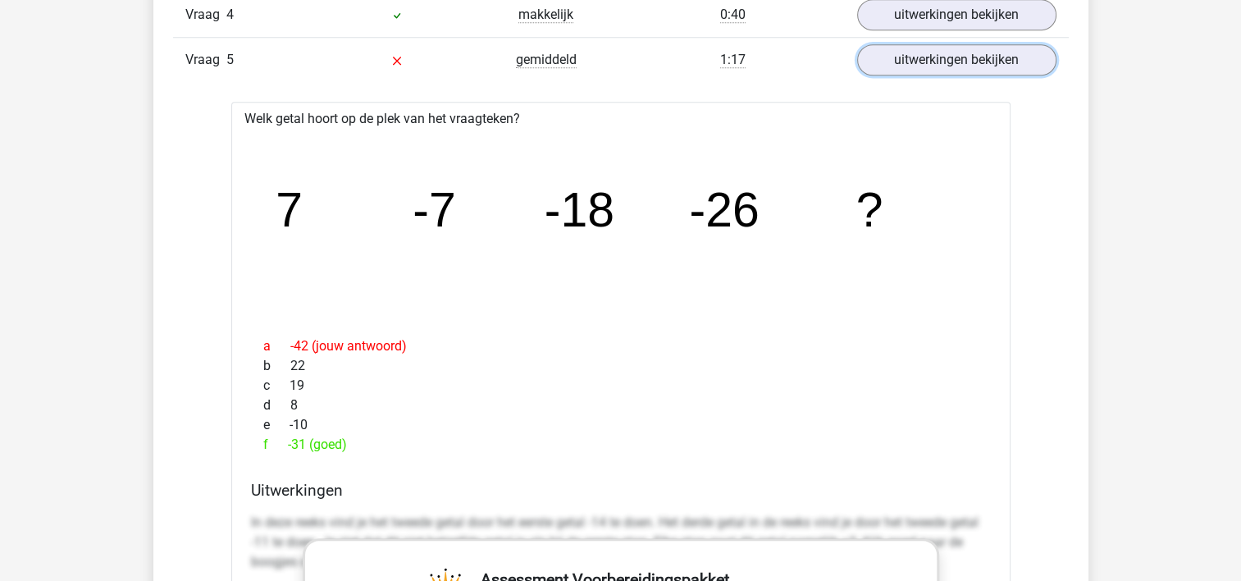
scroll to position [1558, 0]
click at [945, 62] on link "uitwerkingen bekijken" at bounding box center [955, 60] width 229 height 36
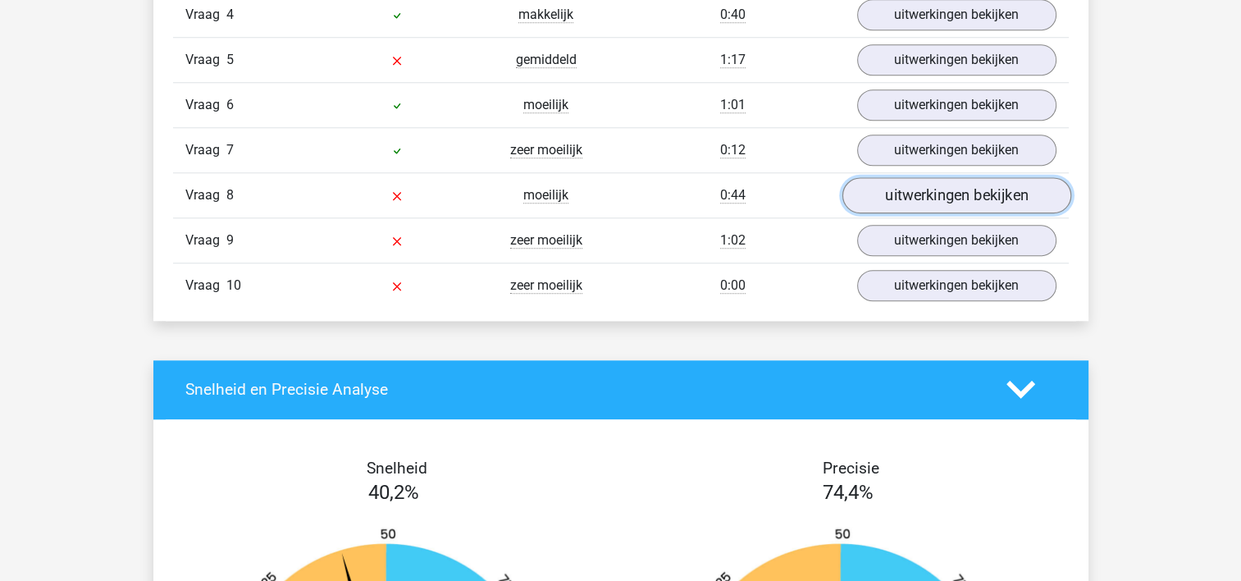
click at [927, 194] on link "uitwerkingen bekijken" at bounding box center [955, 195] width 229 height 36
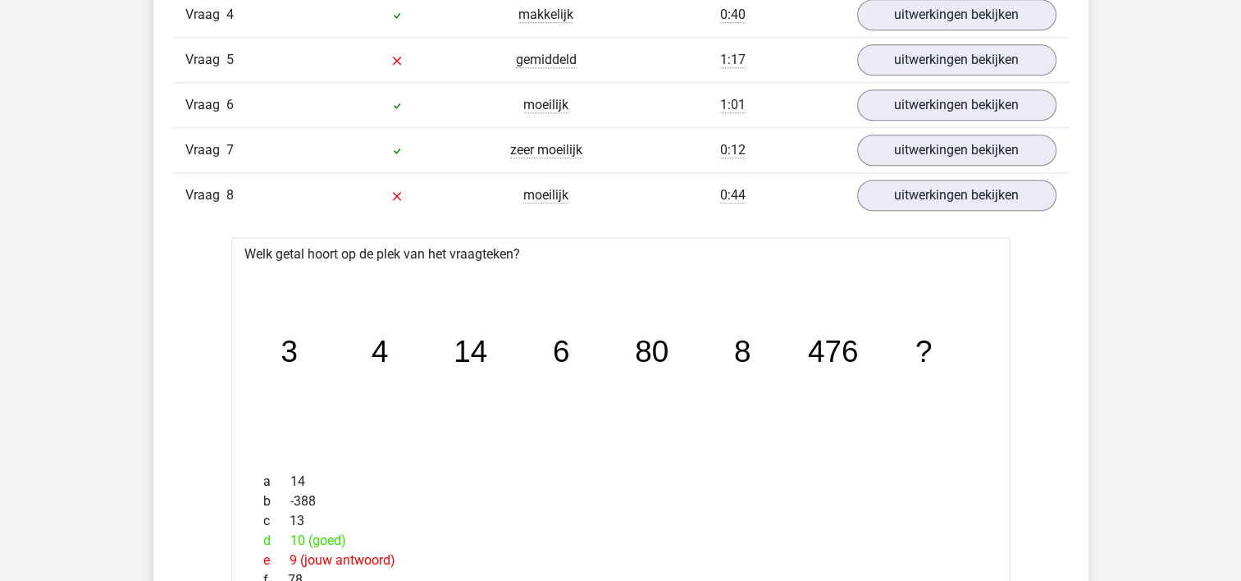
click at [915, 224] on div "Vraag 1 heel makkelijk 0:16 uitwerkingen bekijken Welk getal hoort op de plek v…" at bounding box center [620, 489] width 871 height 1265
click at [918, 199] on link "uitwerkingen bekijken" at bounding box center [955, 195] width 229 height 36
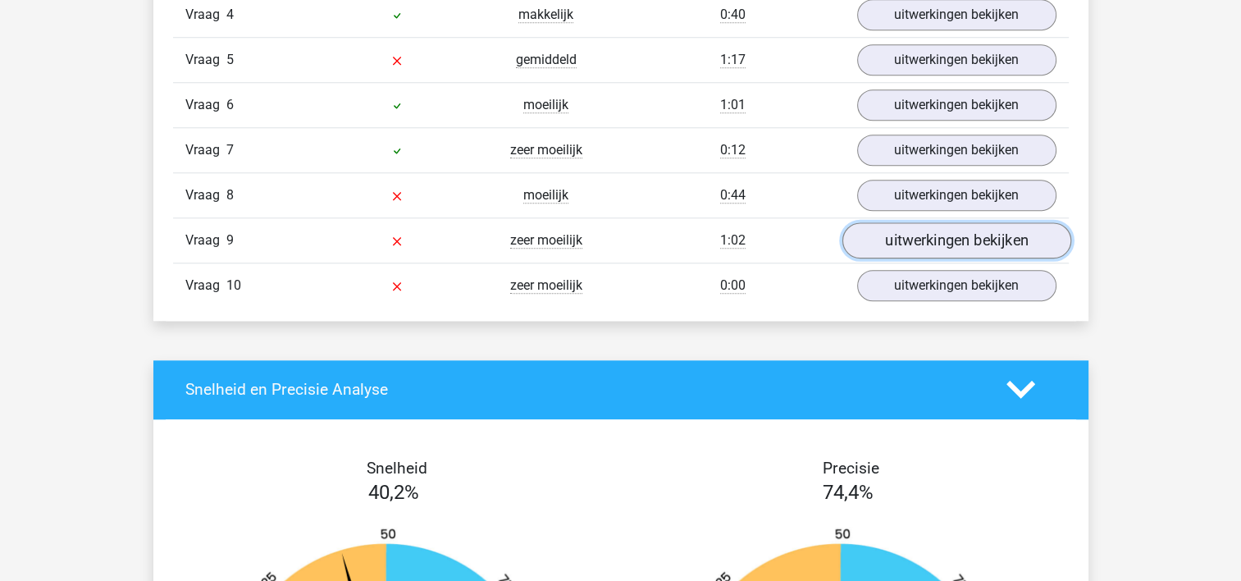
click at [906, 246] on link "uitwerkingen bekijken" at bounding box center [955, 240] width 229 height 36
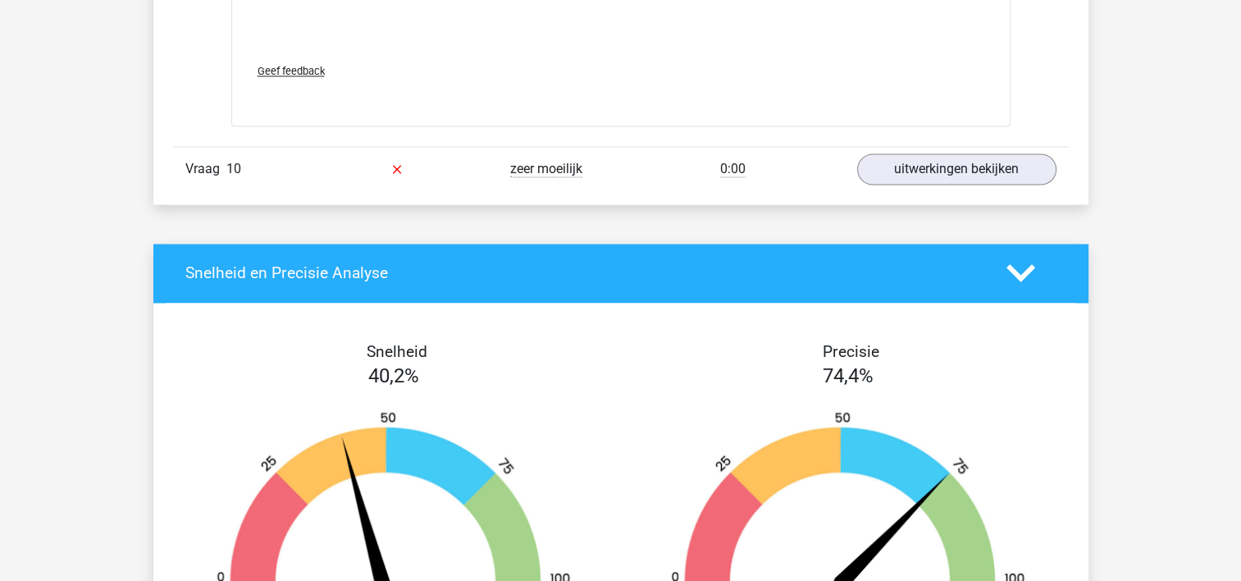
scroll to position [2706, 0]
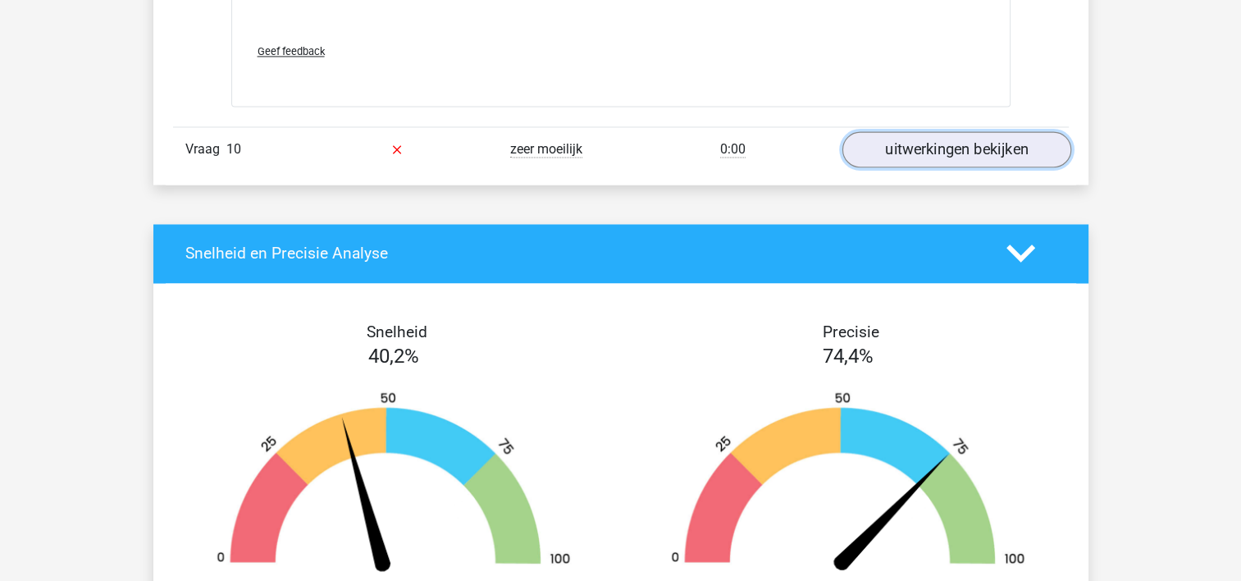
click at [983, 149] on link "uitwerkingen bekijken" at bounding box center [955, 149] width 229 height 36
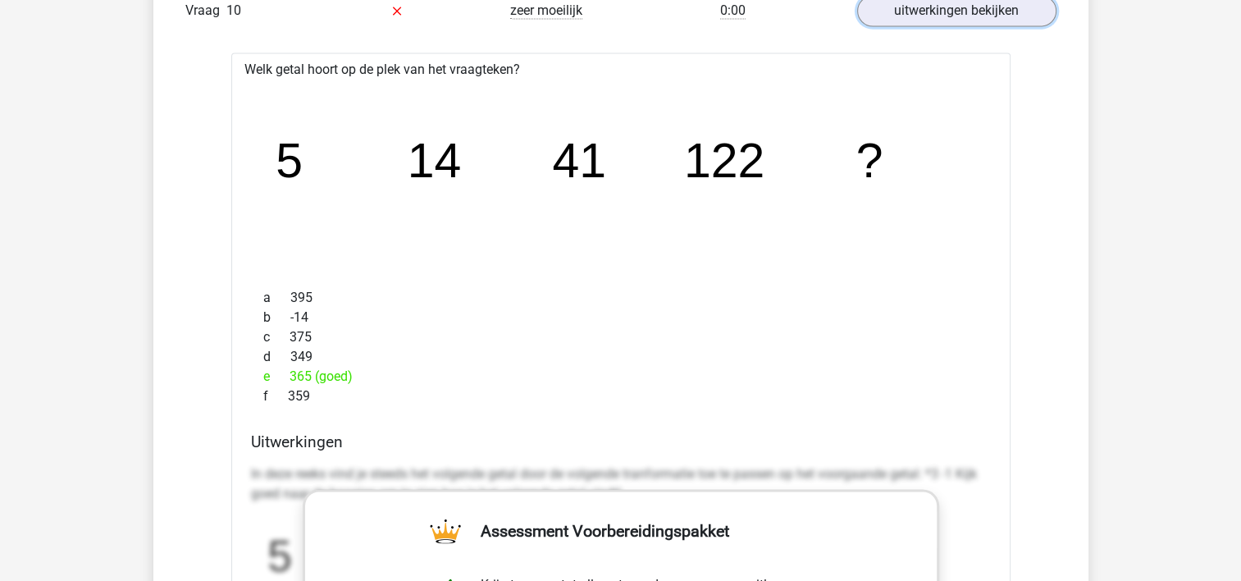
scroll to position [2870, 0]
